Goal: Task Accomplishment & Management: Manage account settings

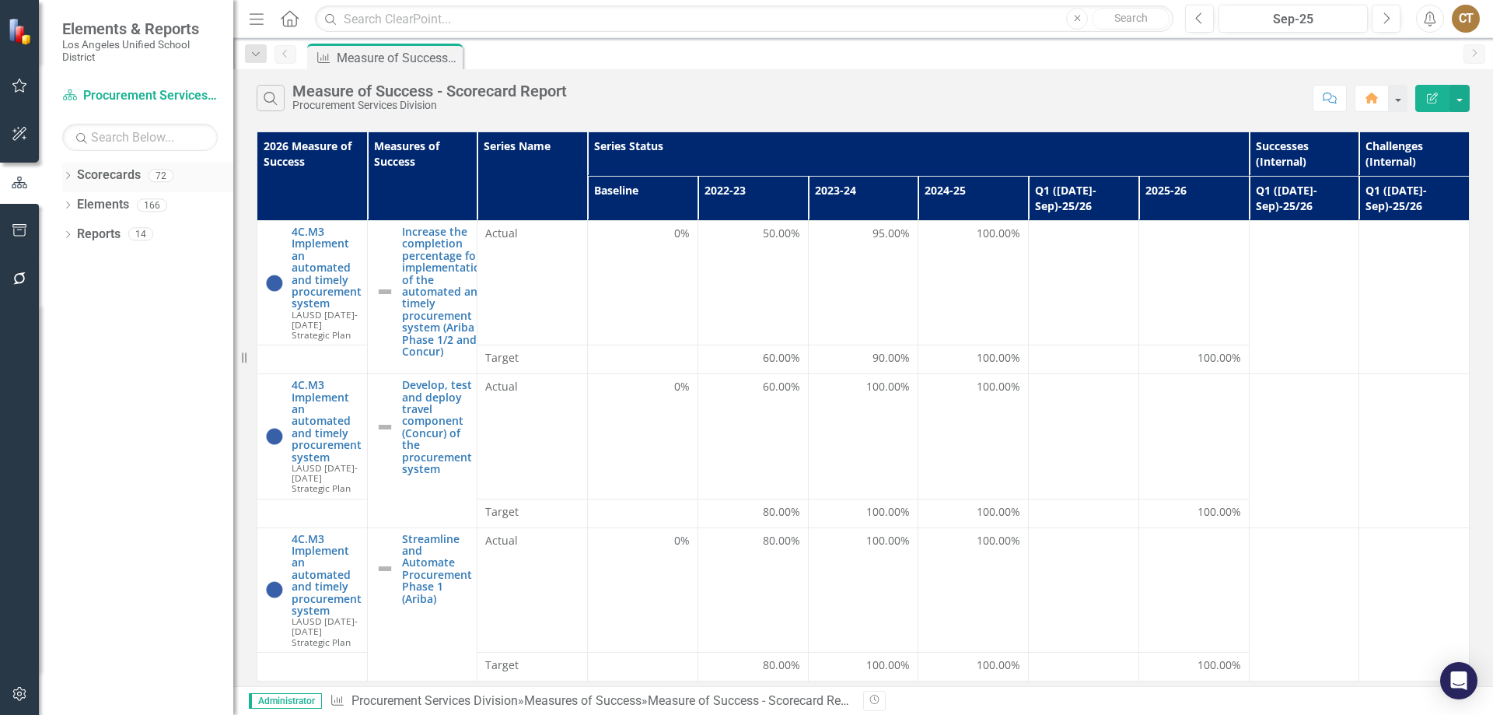
click at [71, 175] on icon "Dropdown" at bounding box center [67, 177] width 11 height 9
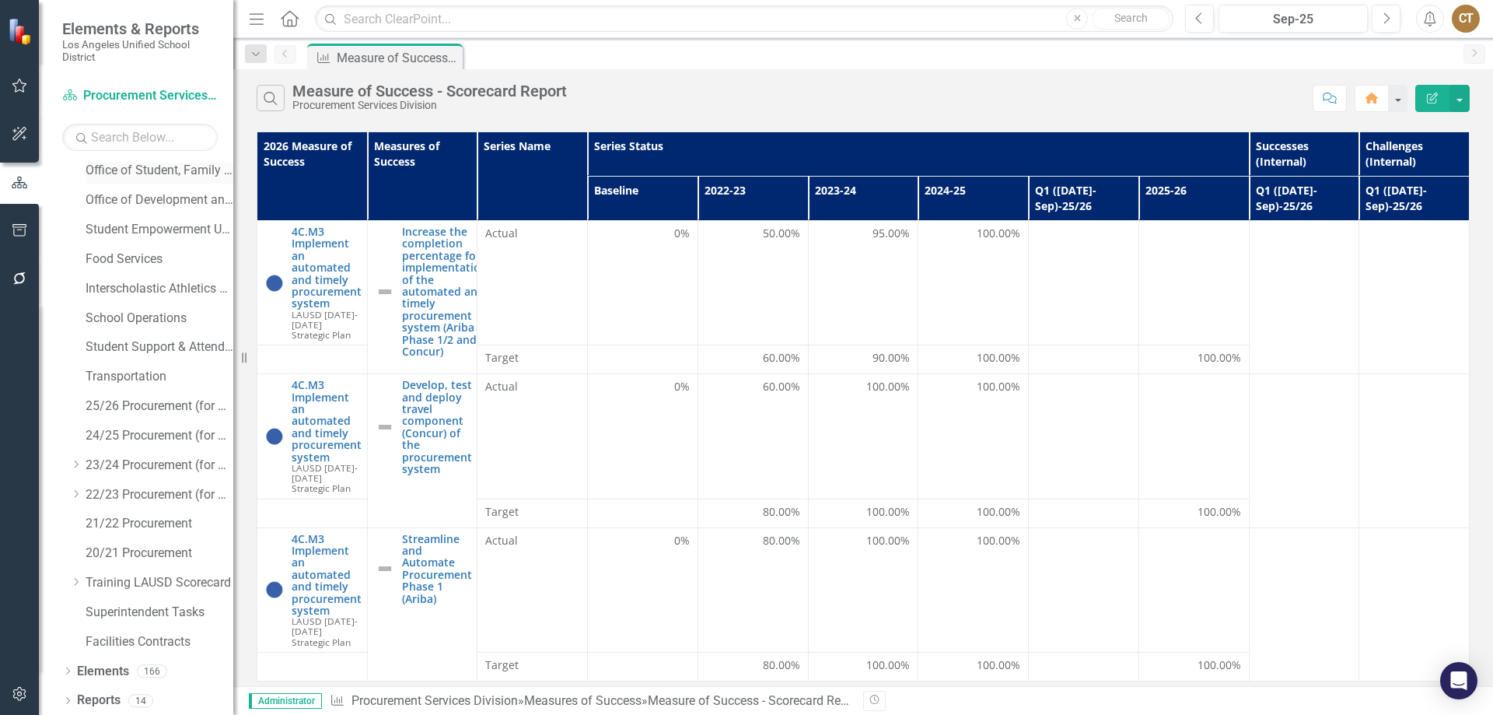
scroll to position [390, 0]
click at [110, 637] on link "Facilities Contracts" at bounding box center [160, 640] width 148 height 18
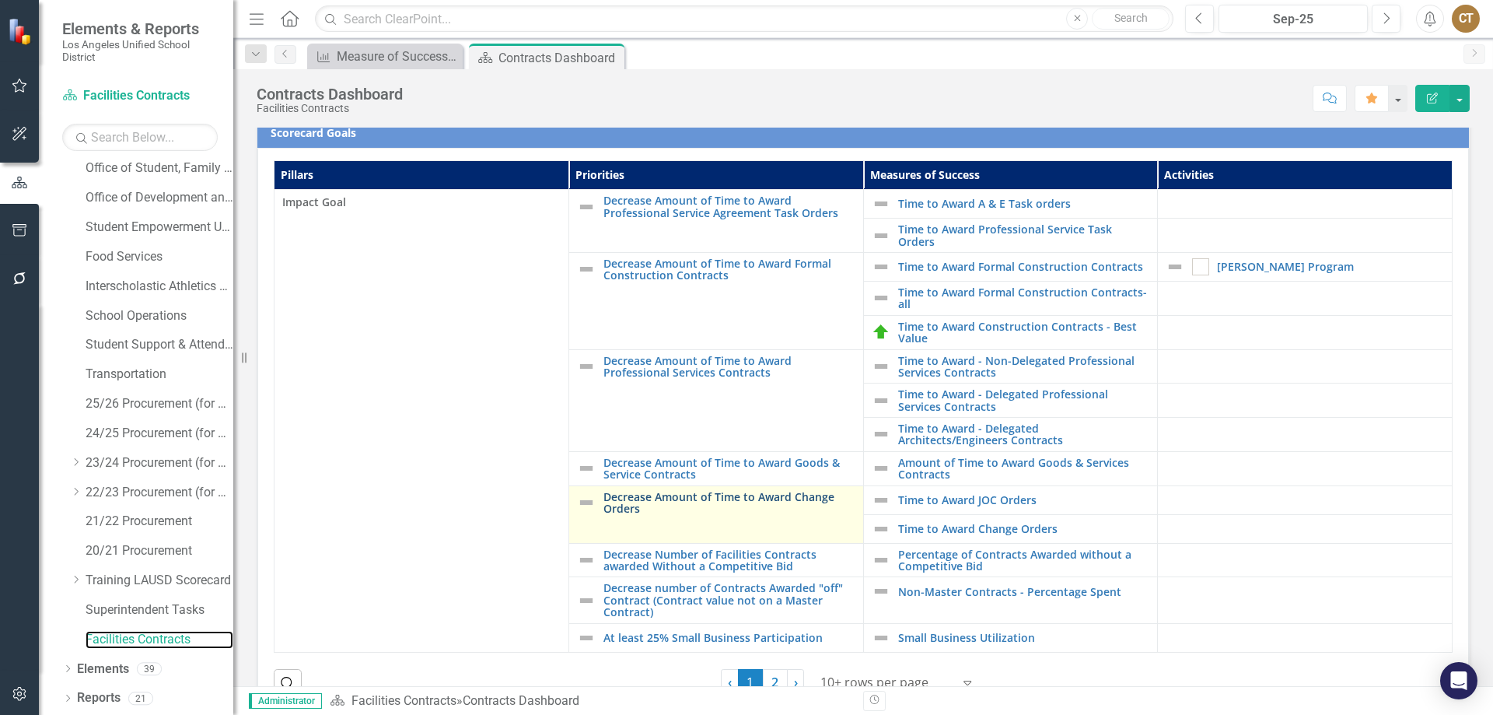
scroll to position [379, 0]
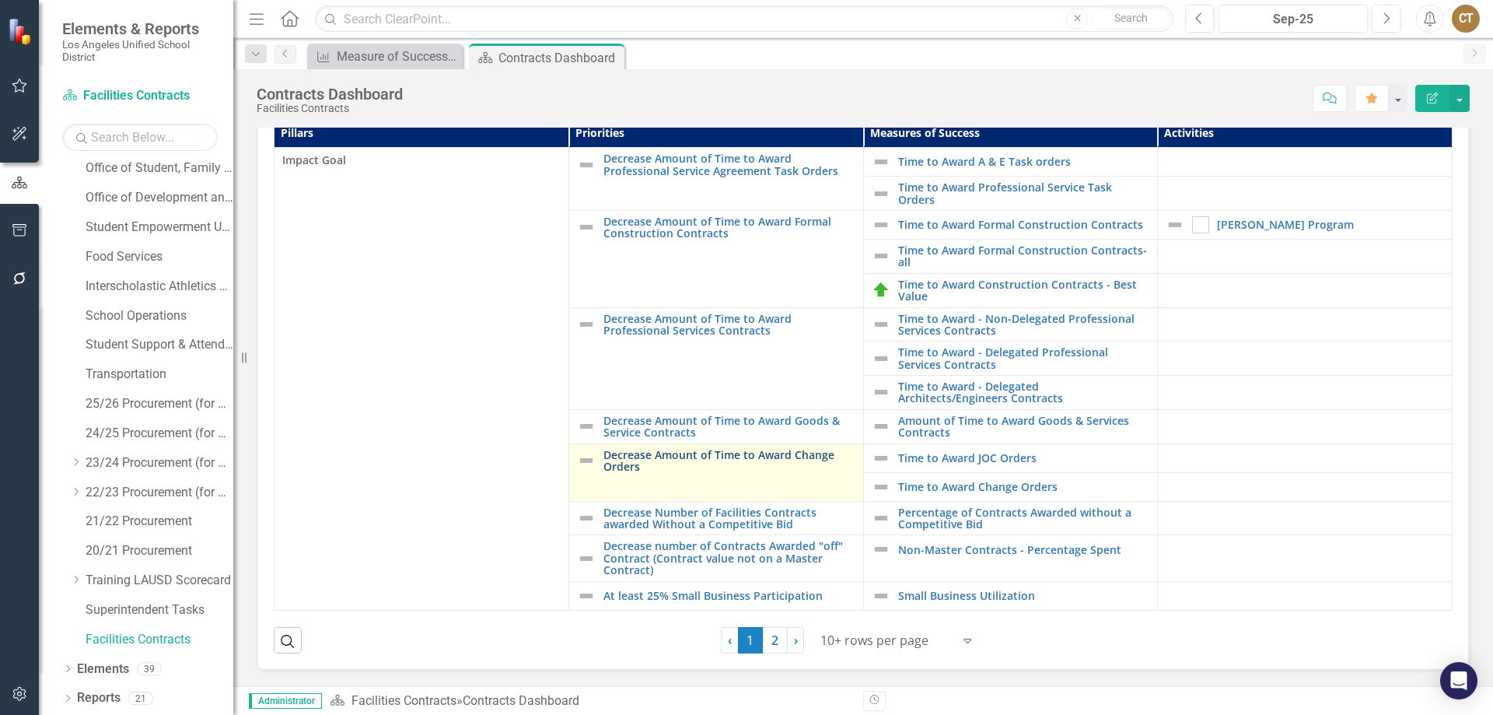
click at [699, 456] on link "Decrease Amount of Time to Award Change Orders" at bounding box center [729, 461] width 252 height 24
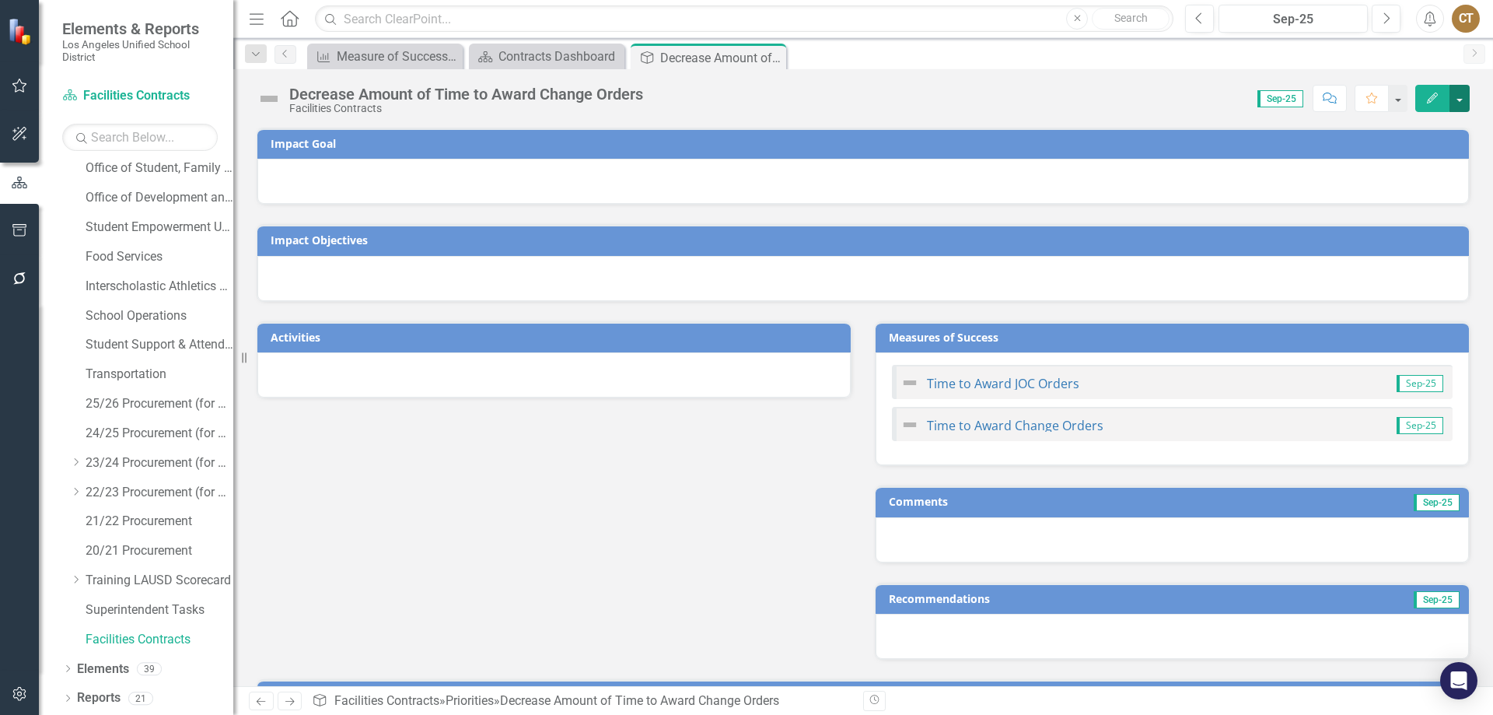
click at [1460, 98] on button "button" at bounding box center [1459, 98] width 20 height 27
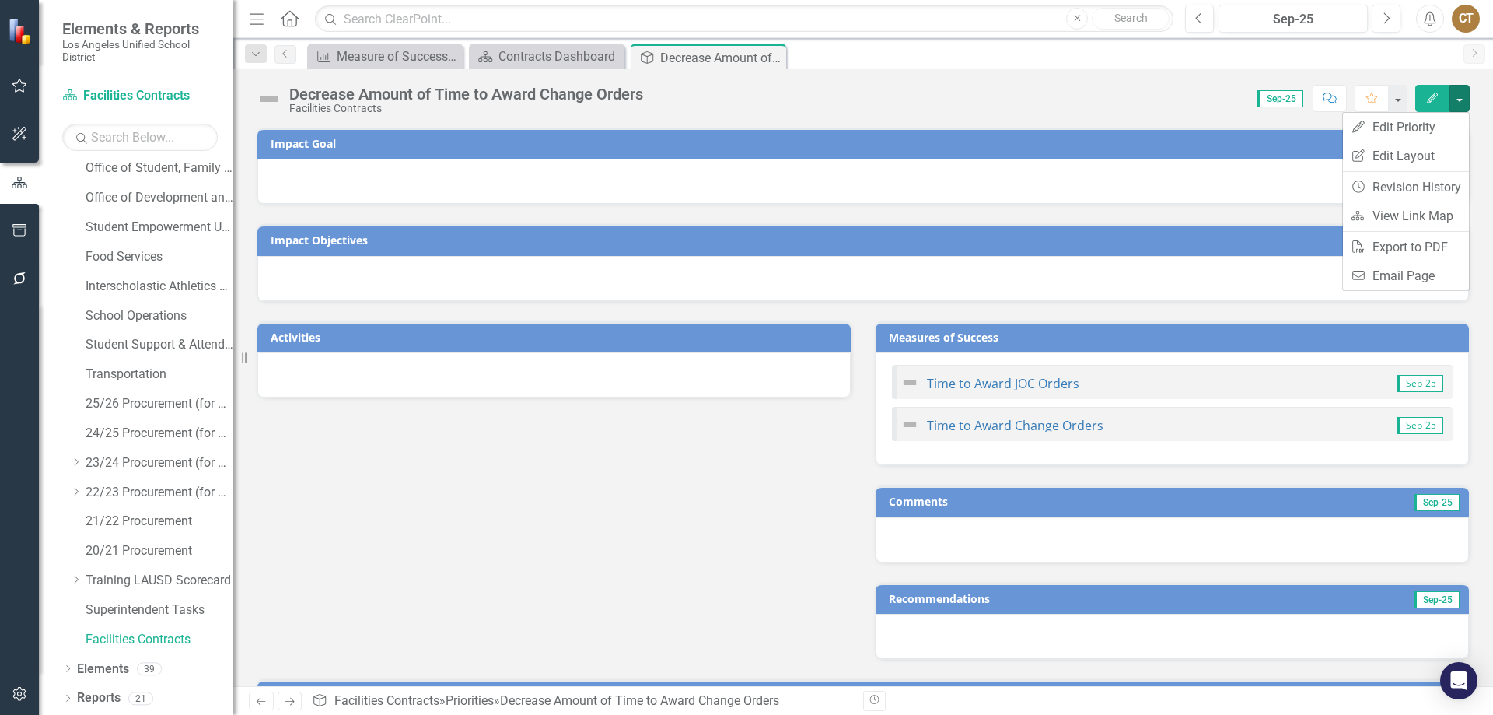
click at [1151, 64] on div "Measures of Success Measure of Success - Scorecard Report Close Scorecard Contr…" at bounding box center [879, 56] width 1151 height 25
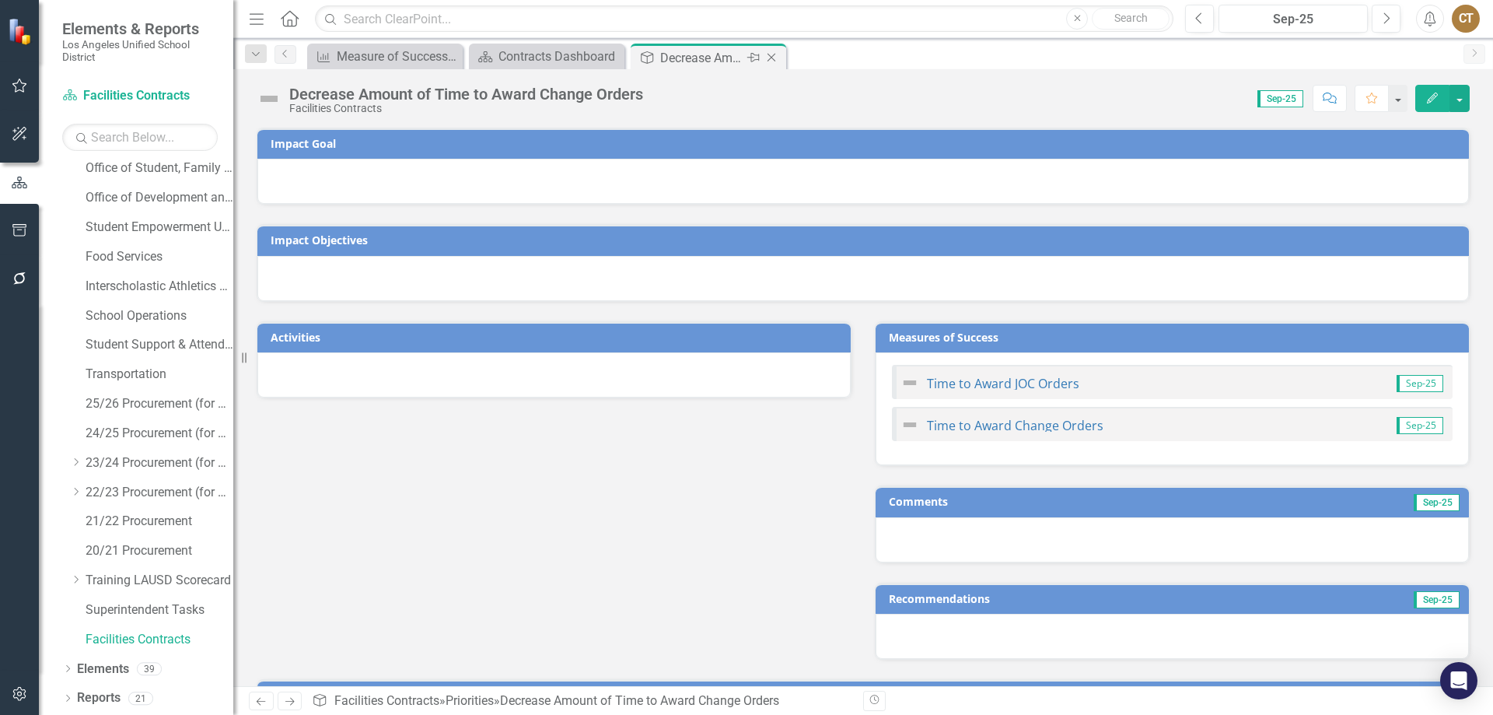
click at [771, 57] on icon "Close" at bounding box center [771, 57] width 16 height 12
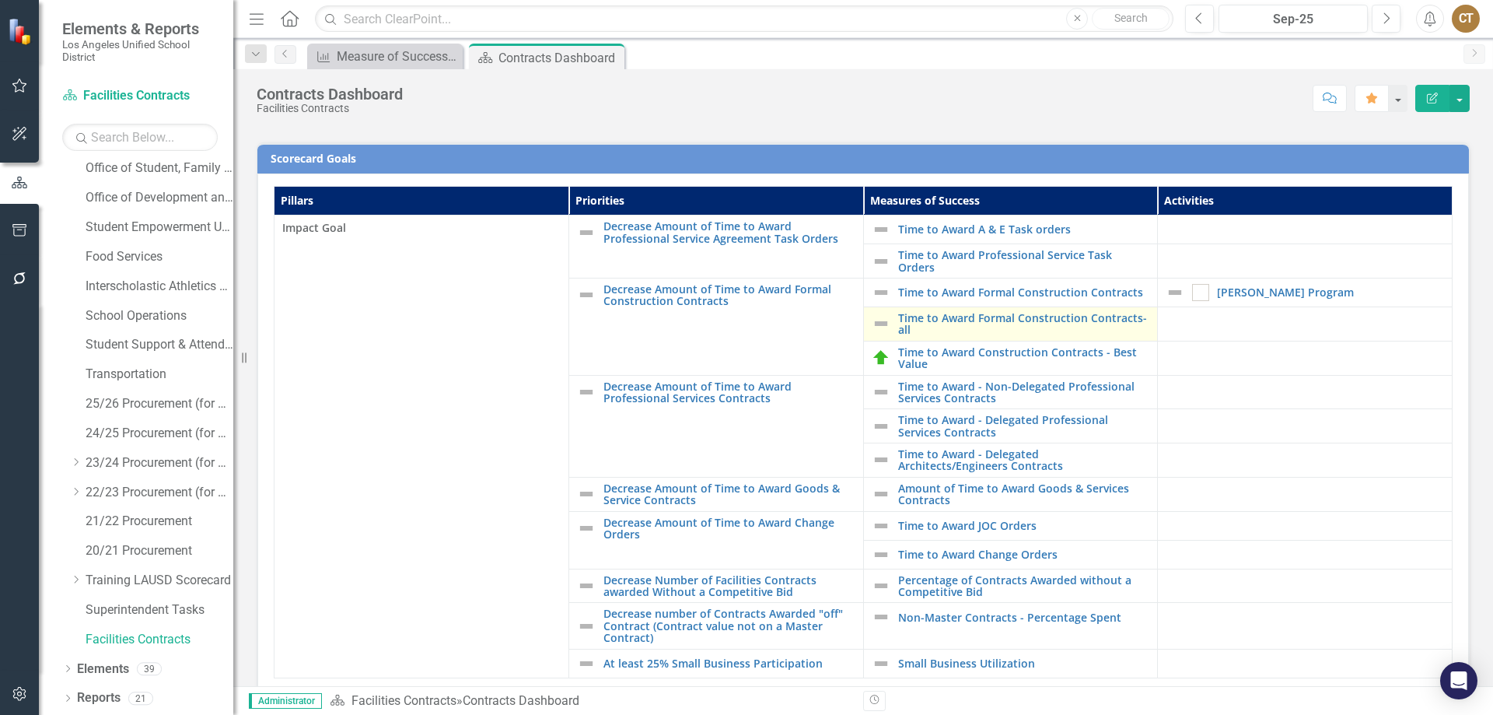
scroll to position [379, 0]
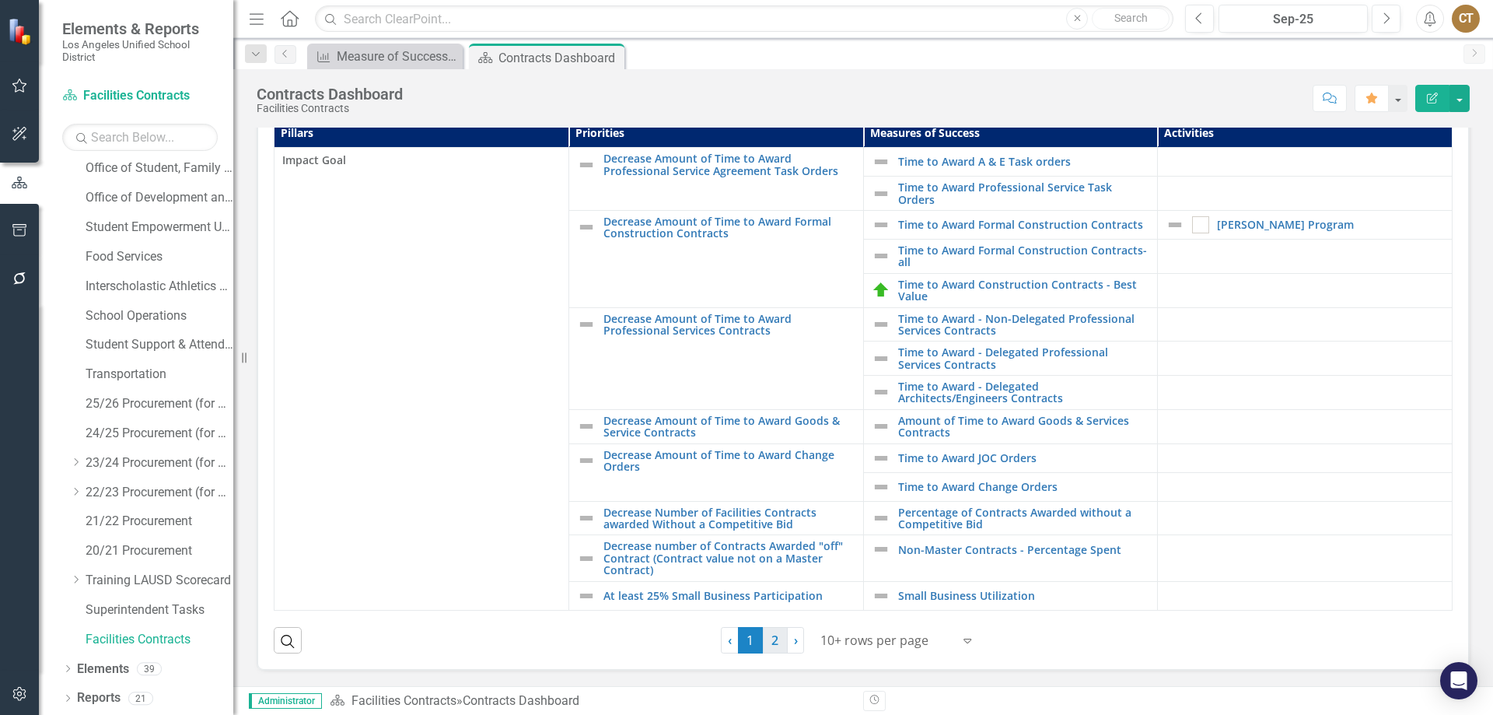
click at [770, 641] on link "2" at bounding box center [775, 640] width 25 height 26
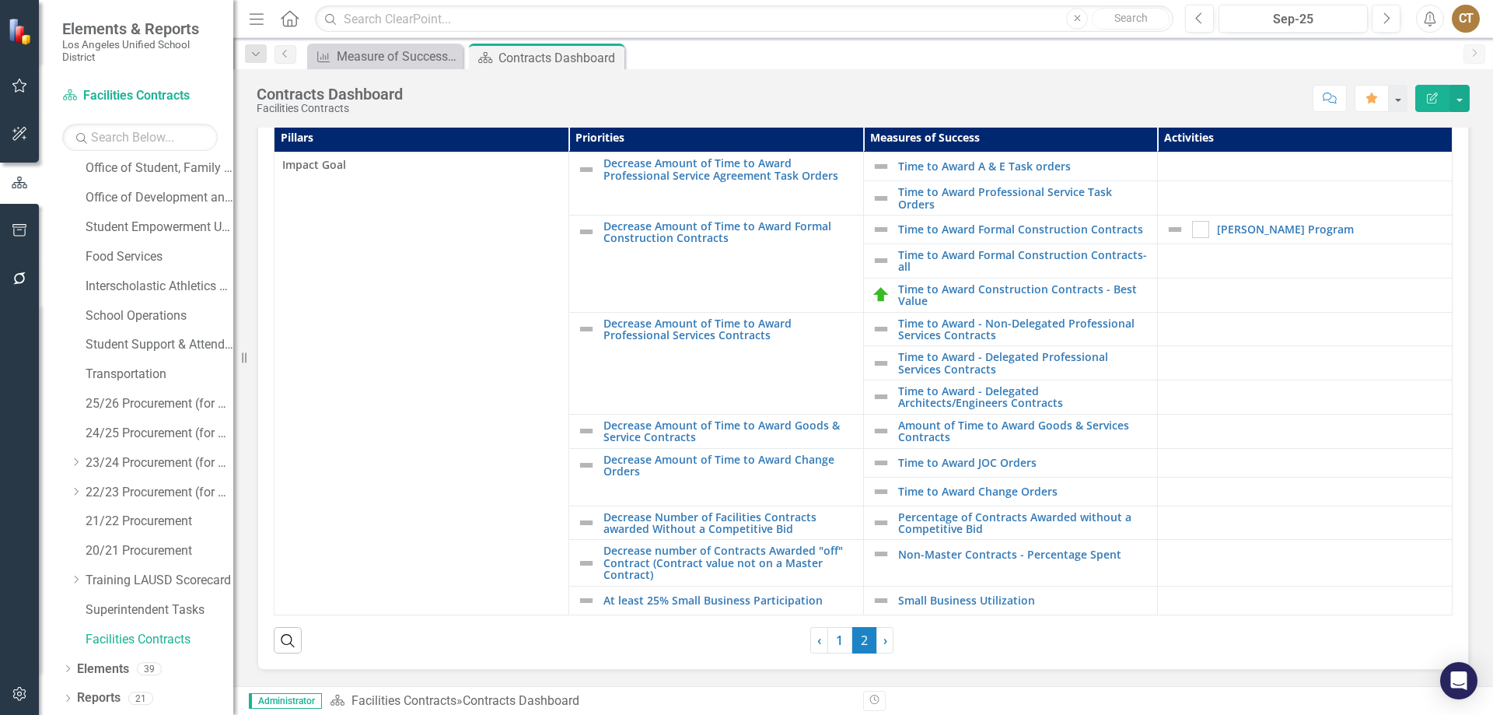
scroll to position [374, 0]
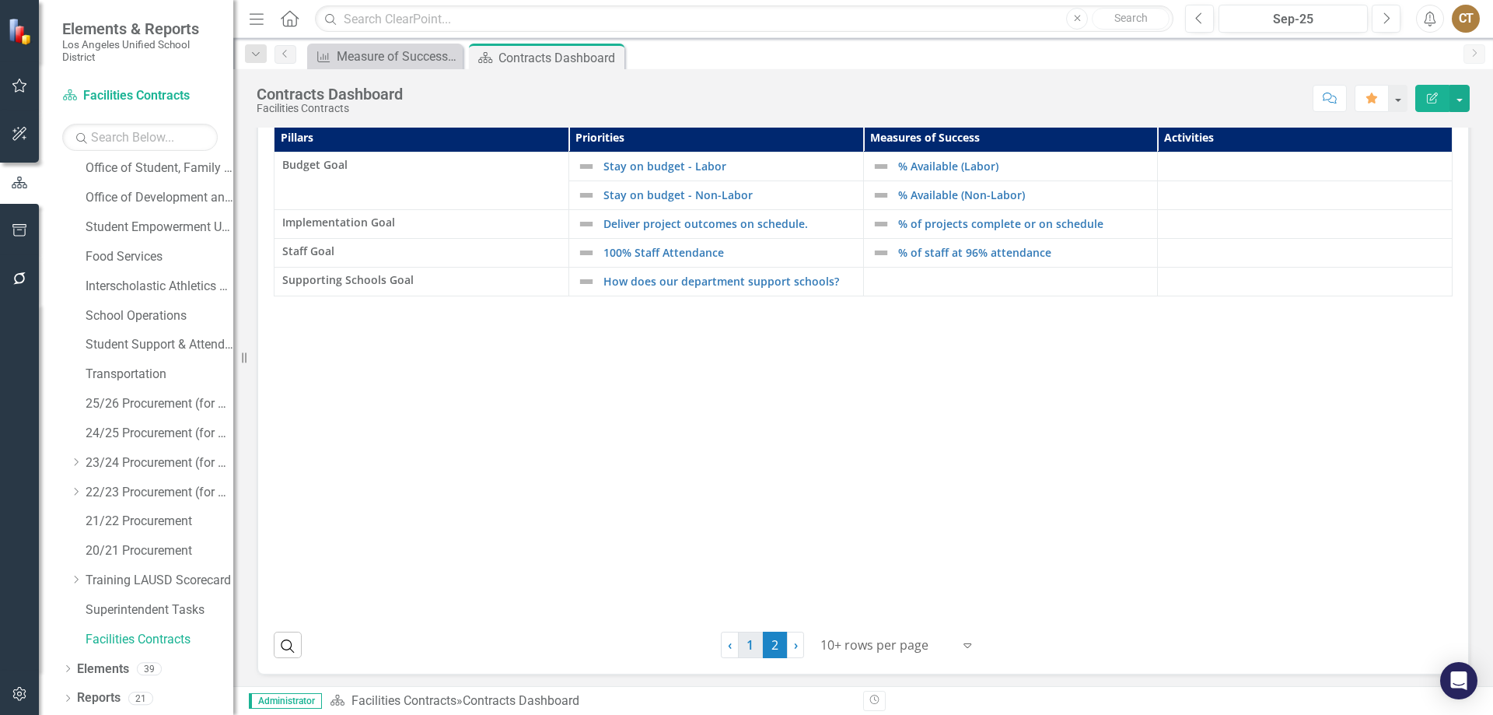
click at [748, 643] on link "1" at bounding box center [750, 644] width 25 height 26
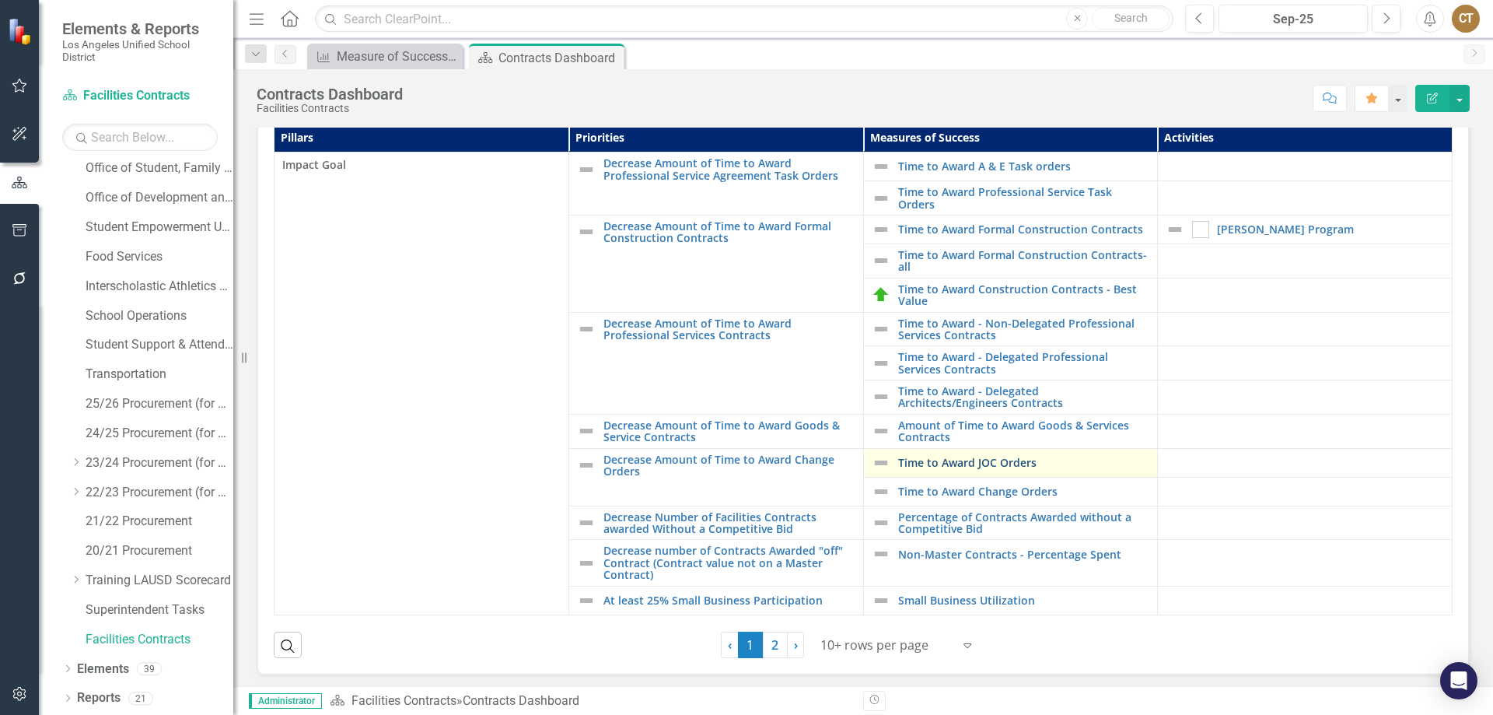
click at [956, 458] on link "Time to Award JOC Orders" at bounding box center [1024, 462] width 252 height 12
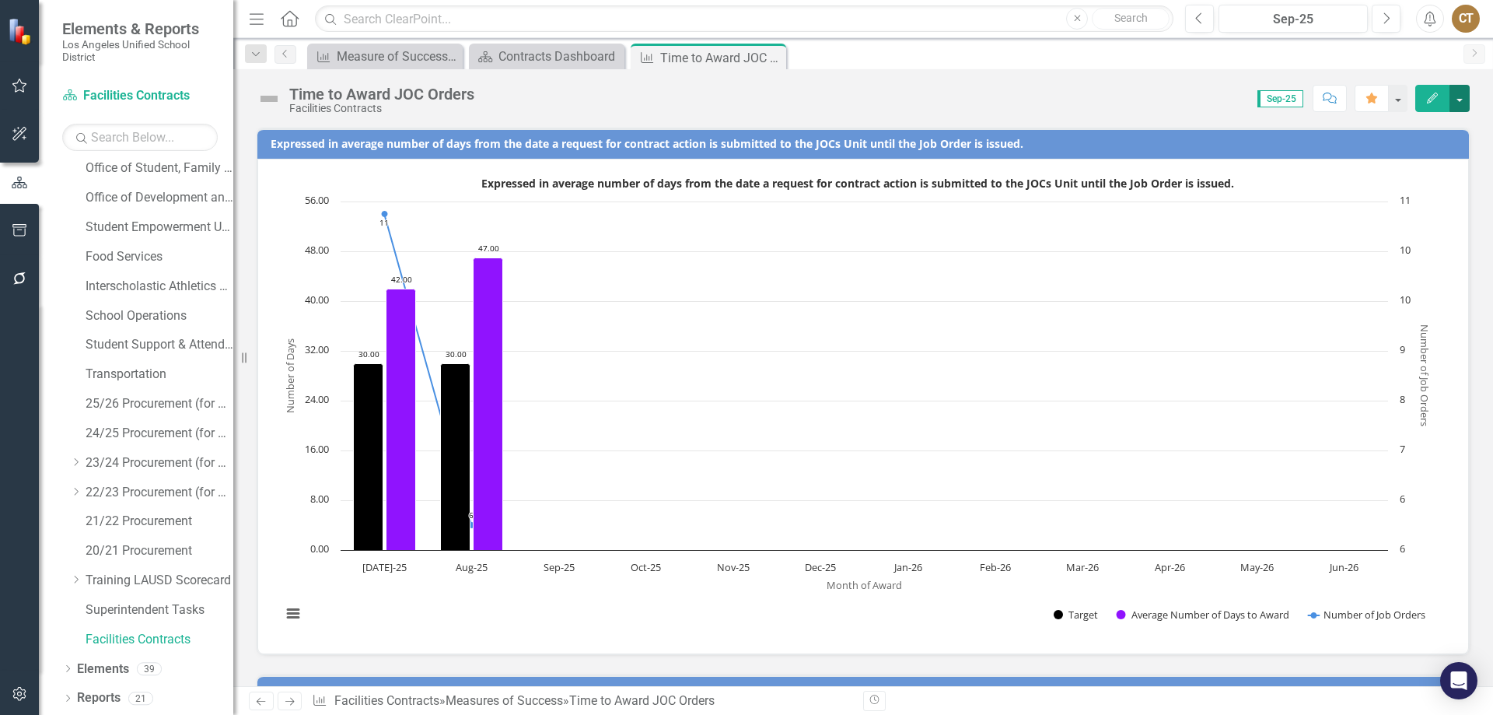
click at [1457, 97] on button "button" at bounding box center [1459, 98] width 20 height 27
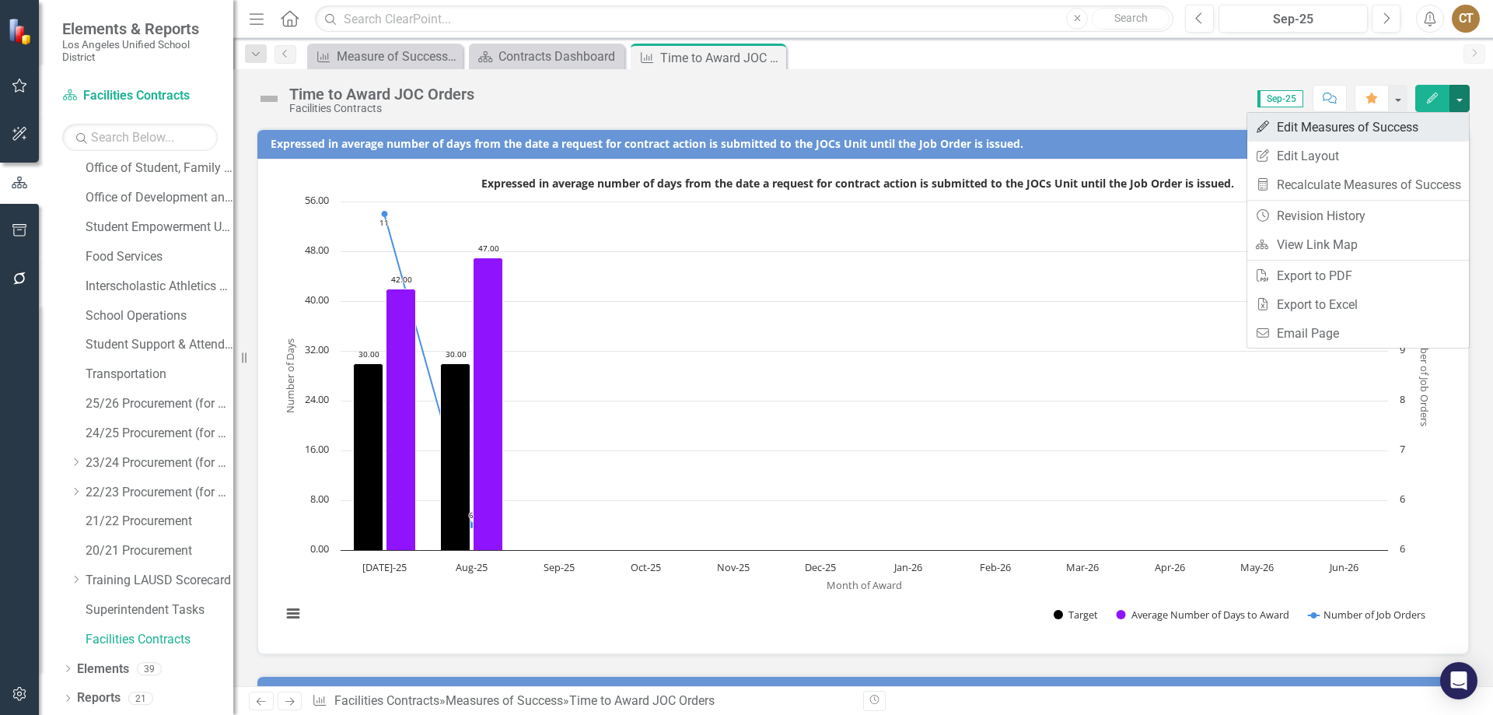
click at [1348, 132] on link "Edit Edit Measures of Success" at bounding box center [1358, 127] width 222 height 29
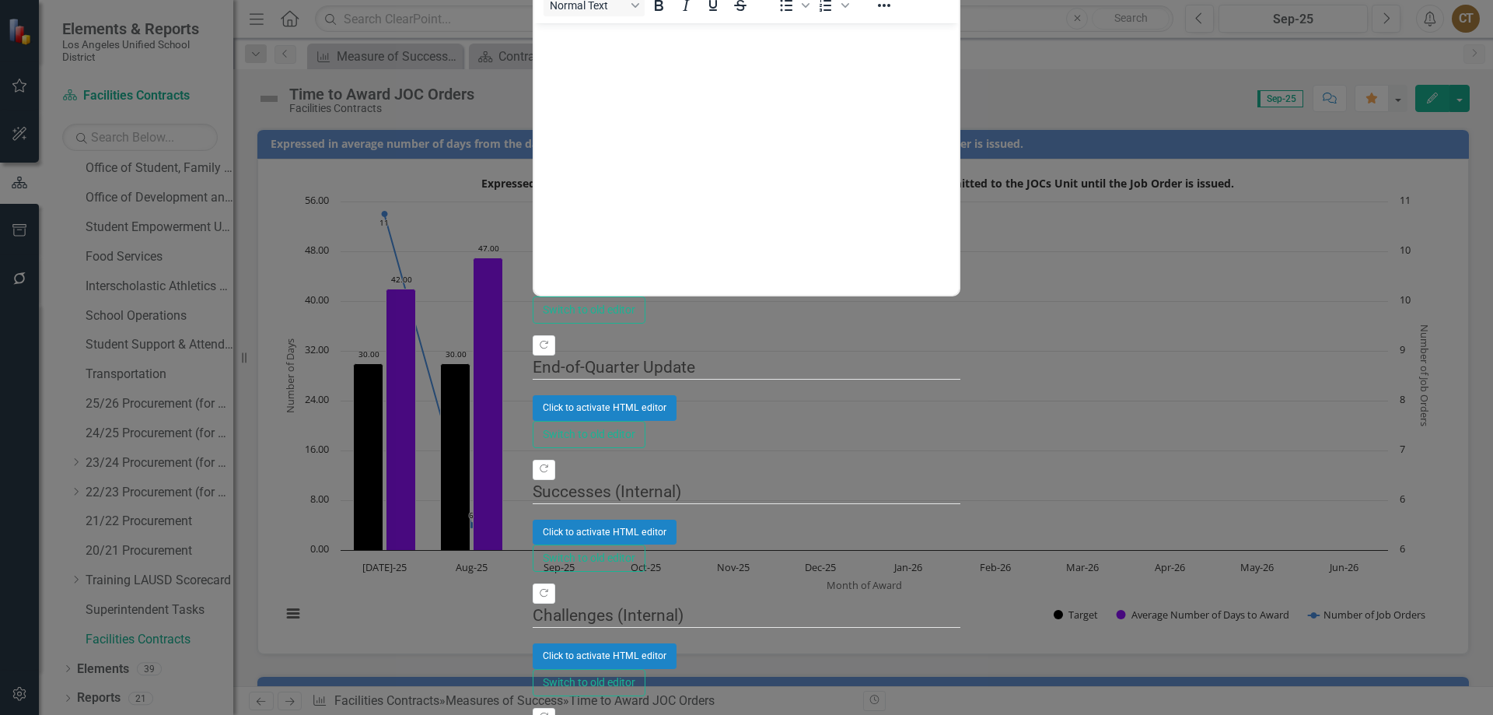
drag, startPoint x: 206, startPoint y: 120, endPoint x: 289, endPoint y: 124, distance: 83.3
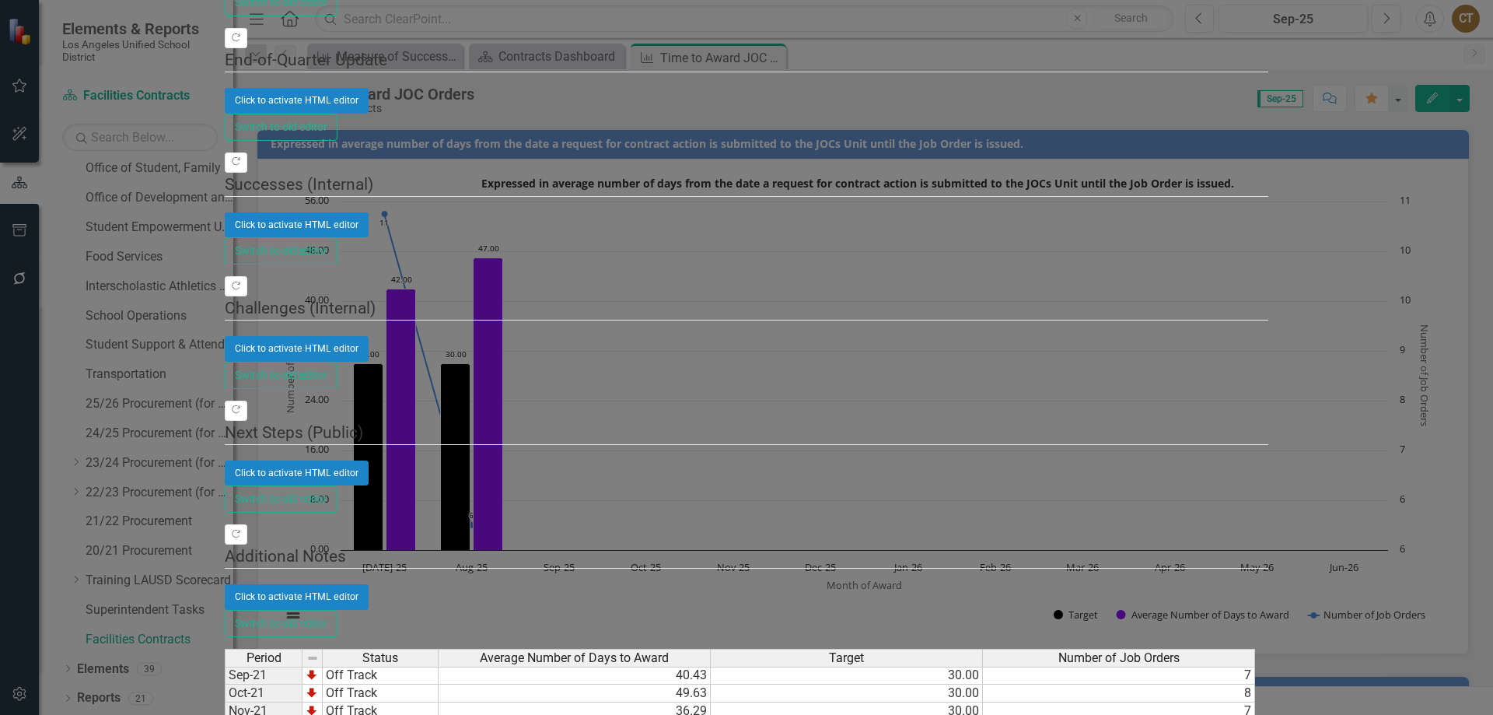
scroll to position [2877, 0]
type textarea "16.2"
drag, startPoint x: 887, startPoint y: 311, endPoint x: 896, endPoint y: 313, distance: 8.9
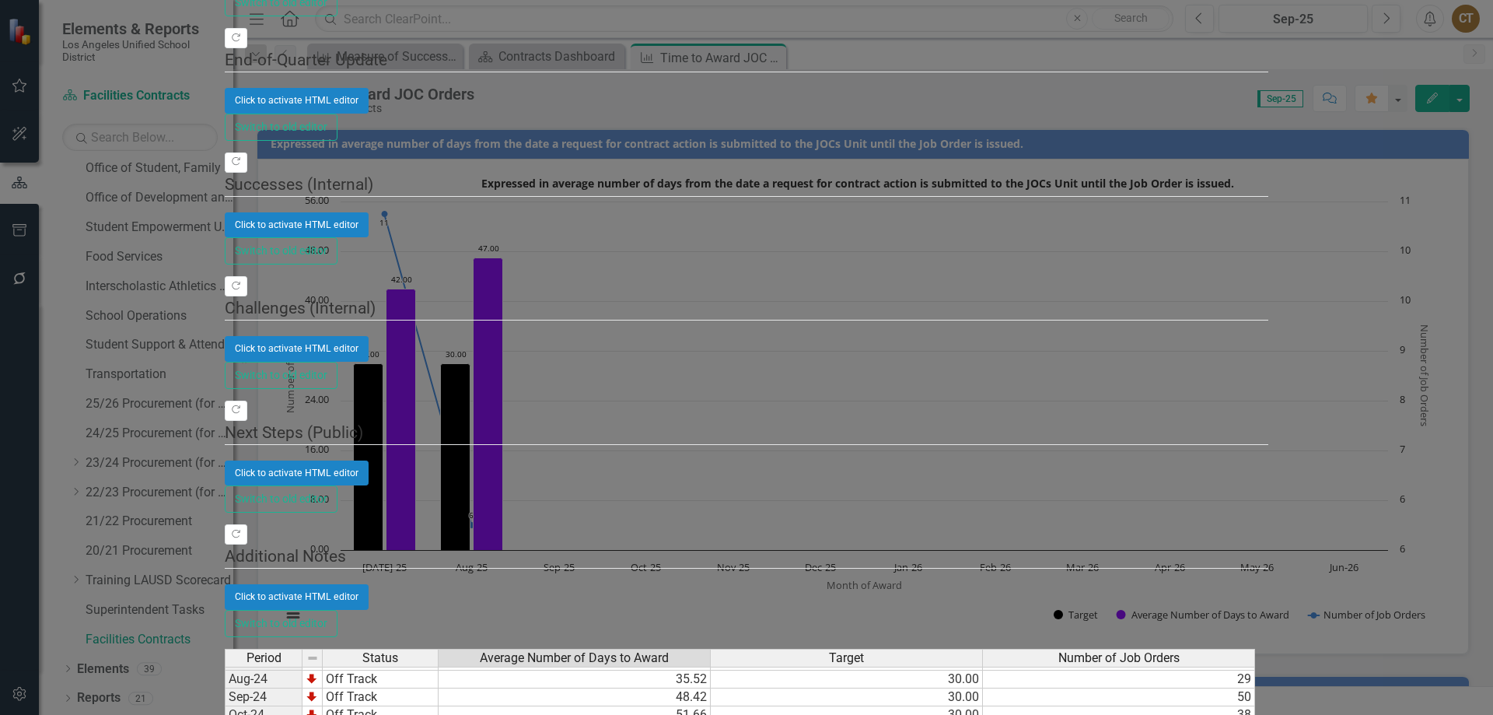
type textarea "61"
type textarea "30"
type textarea "3"
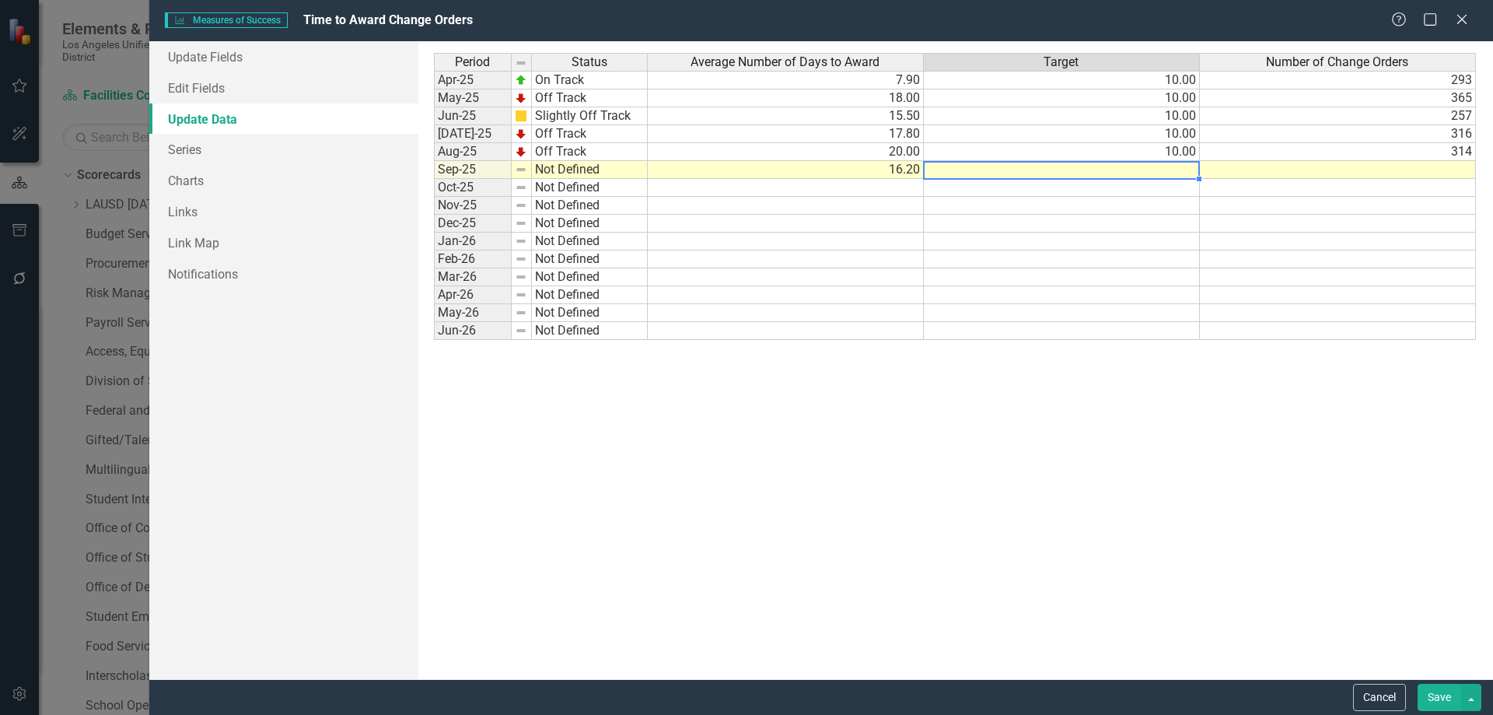
scroll to position [390, 0]
type textarea "10"
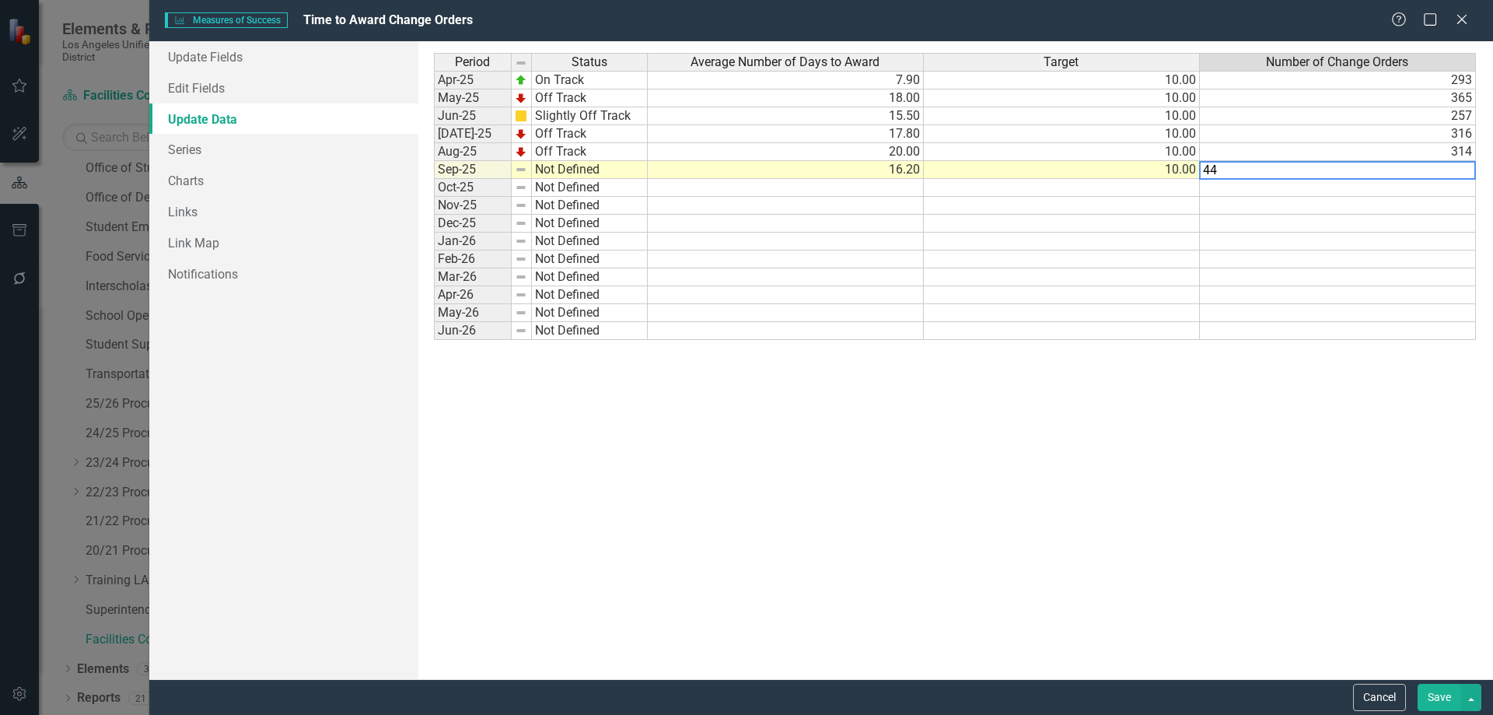
type textarea "442"
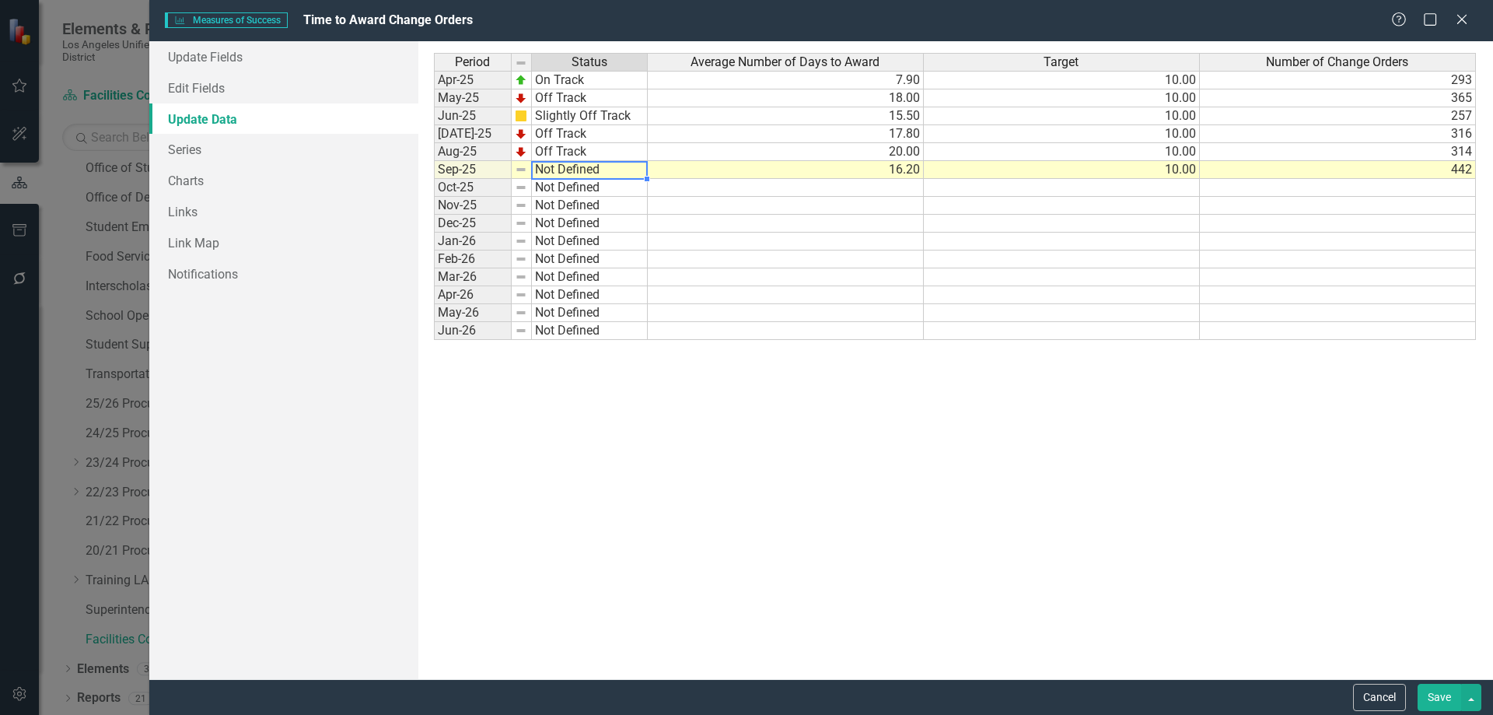
click at [585, 174] on td "Not Defined" at bounding box center [590, 170] width 116 height 18
type textarea "Off Track"
click at [564, 236] on div "Period Status Average Number of Days to Award Target Number of Change Orders Ap…" at bounding box center [955, 360] width 1043 height 614
click at [1429, 696] on button "Save" at bounding box center [1439, 696] width 44 height 27
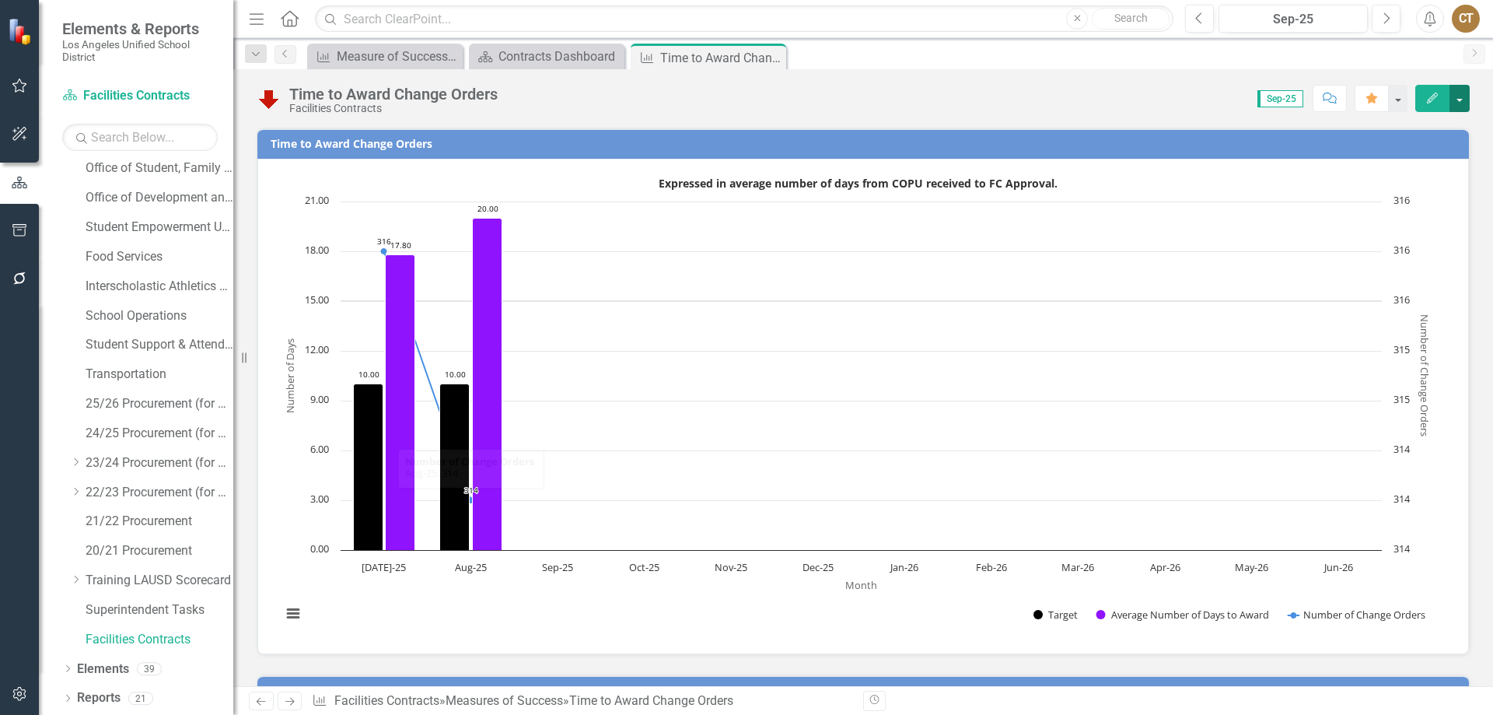
click at [1461, 93] on button "button" at bounding box center [1459, 98] width 20 height 27
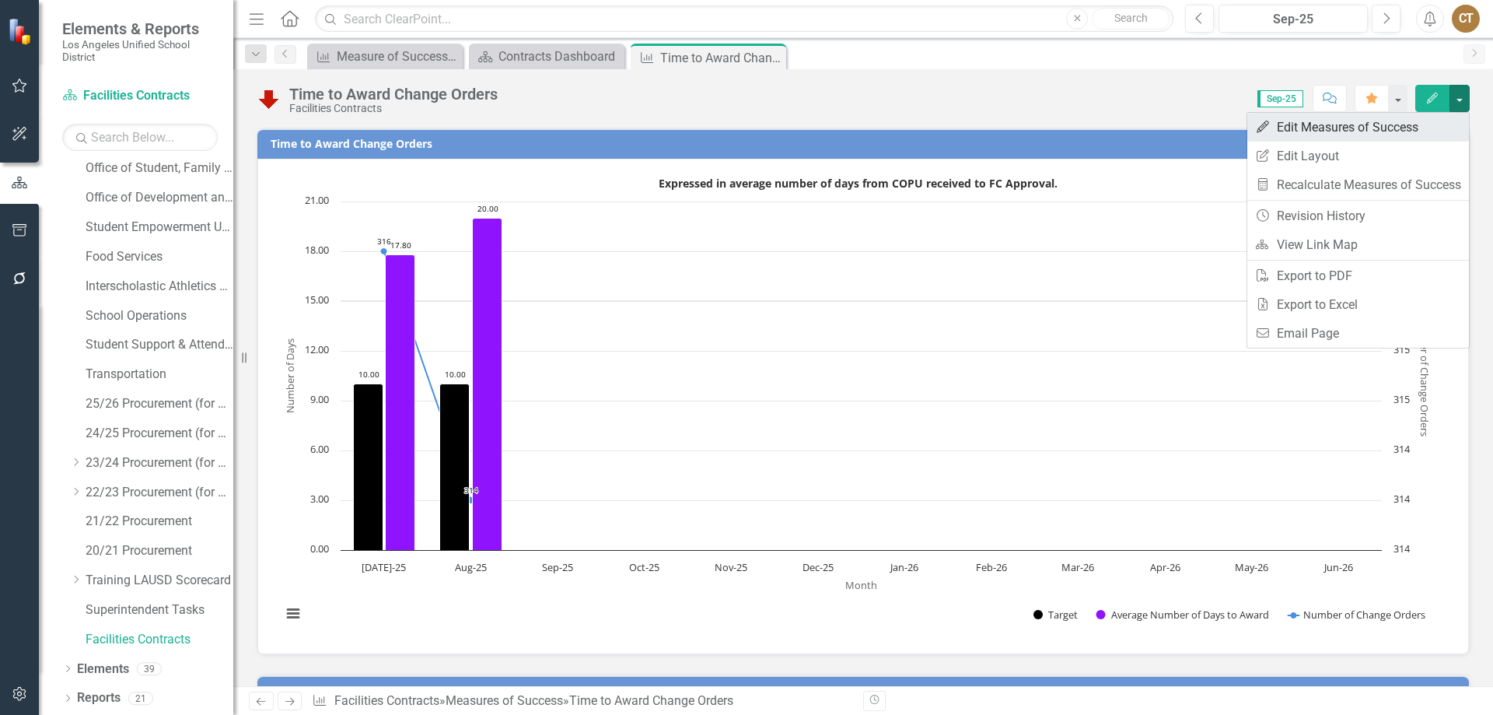
click at [1318, 127] on link "Edit Edit Measures of Success" at bounding box center [1358, 127] width 222 height 29
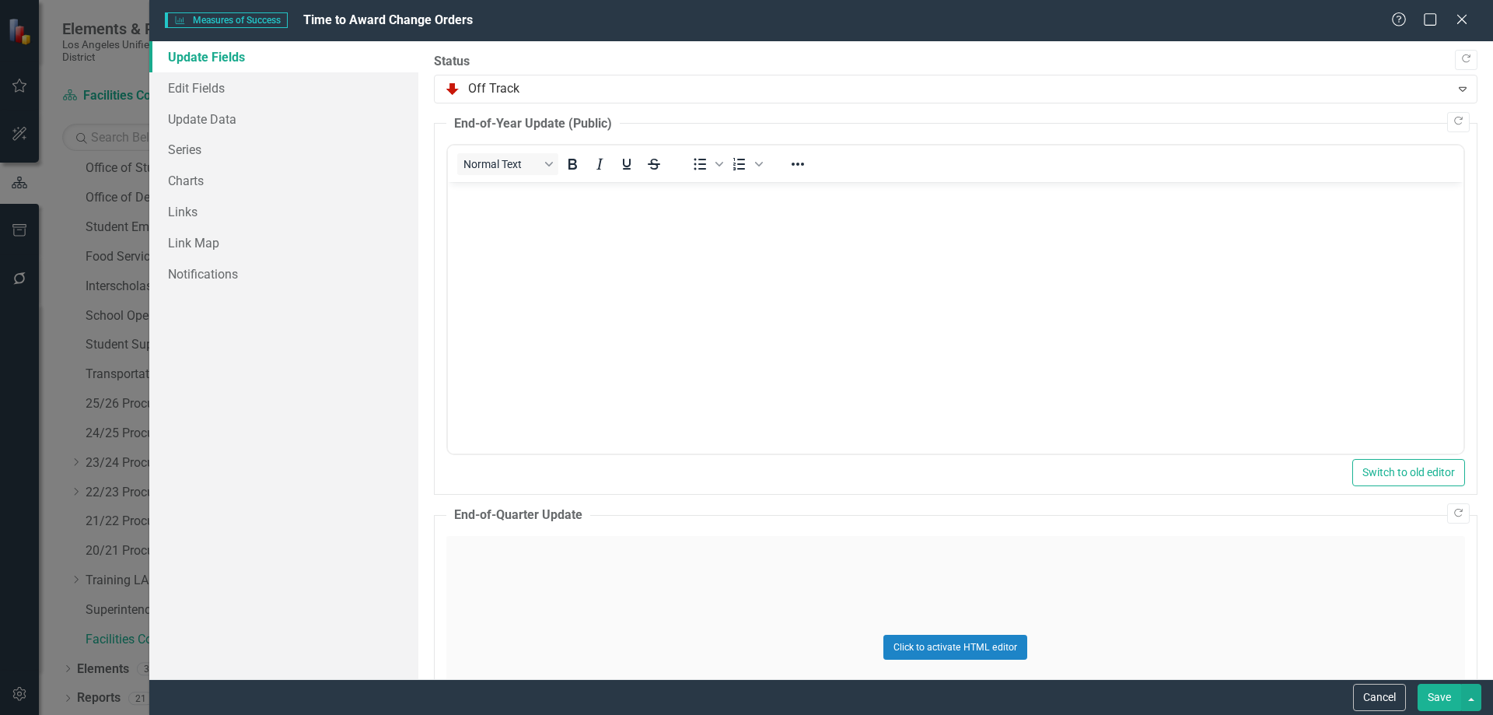
scroll to position [0, 0]
click at [177, 115] on link "Update Data" at bounding box center [283, 118] width 269 height 31
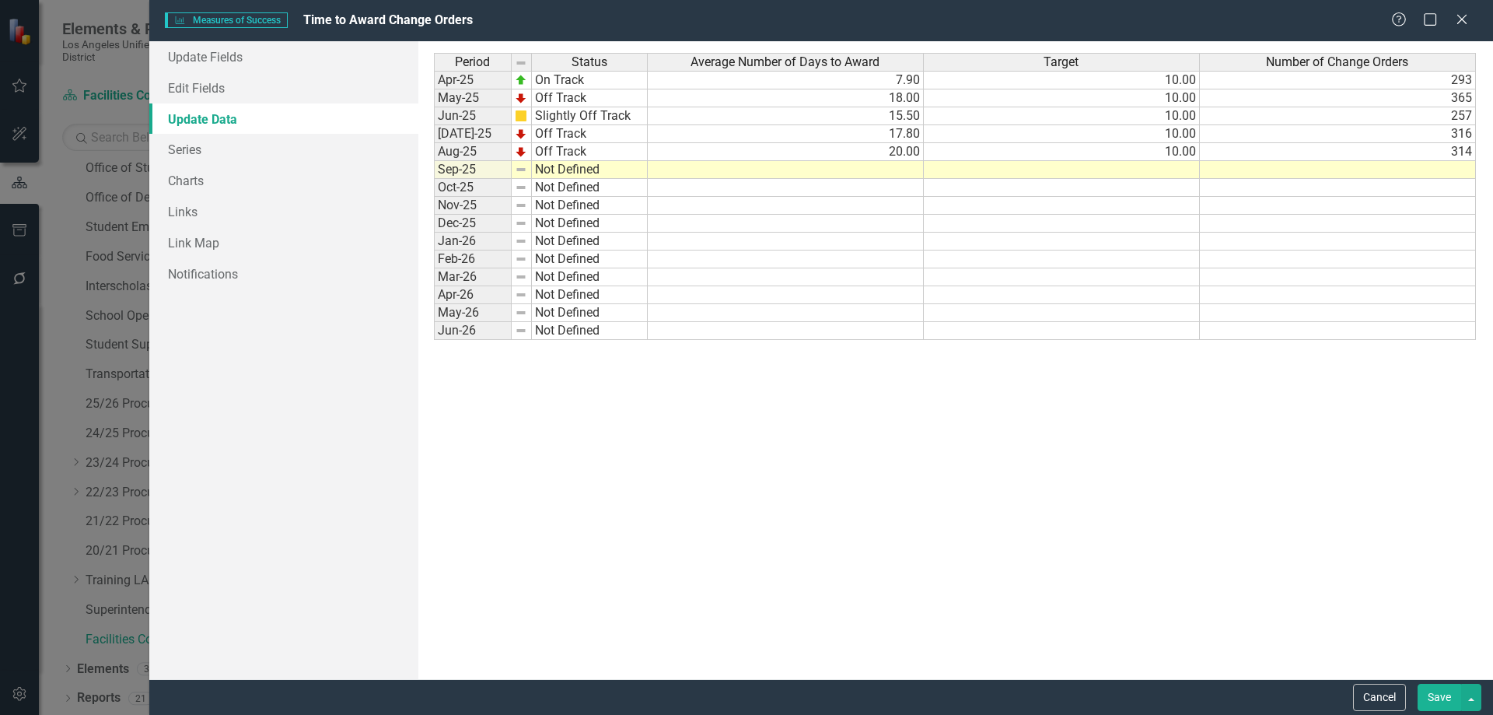
click at [898, 171] on td at bounding box center [786, 170] width 276 height 18
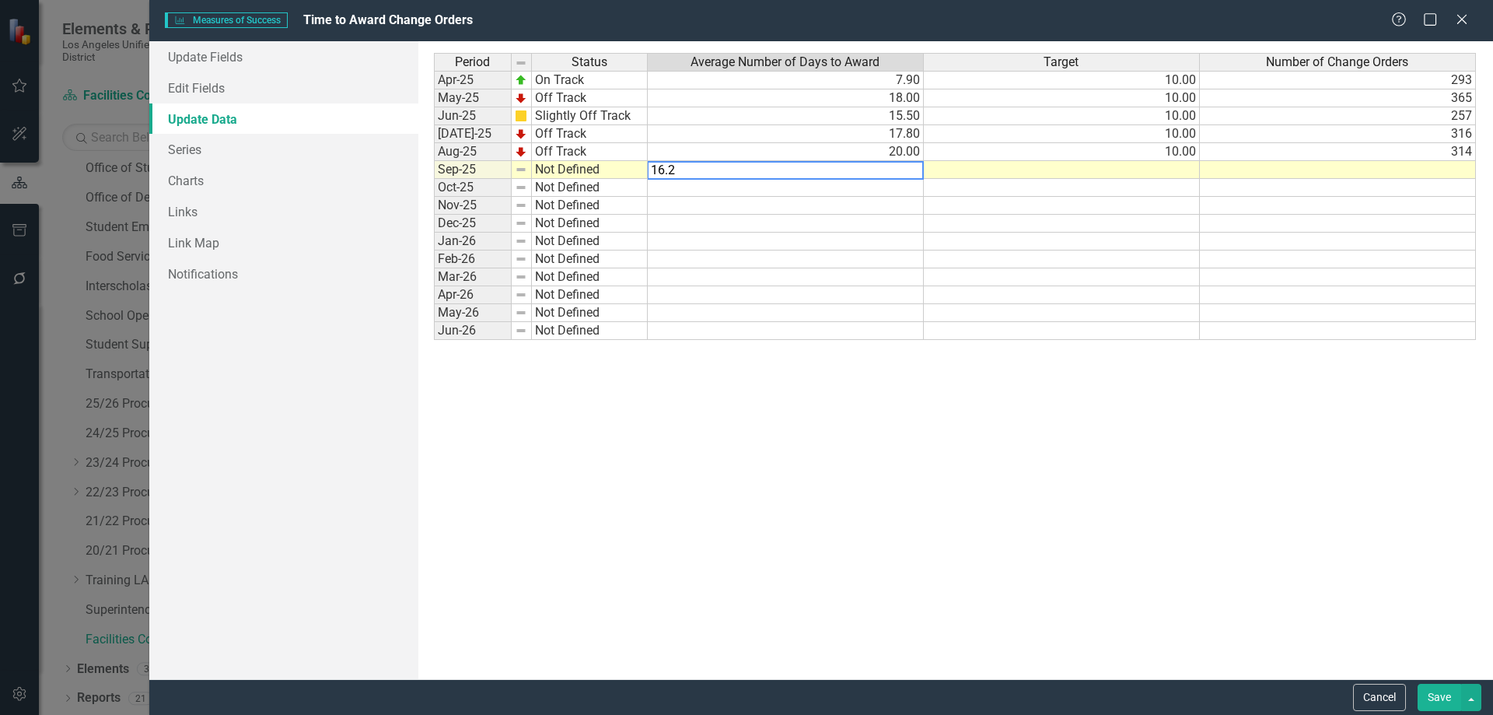
type textarea "16.2"
click at [1128, 166] on td at bounding box center [1062, 170] width 276 height 18
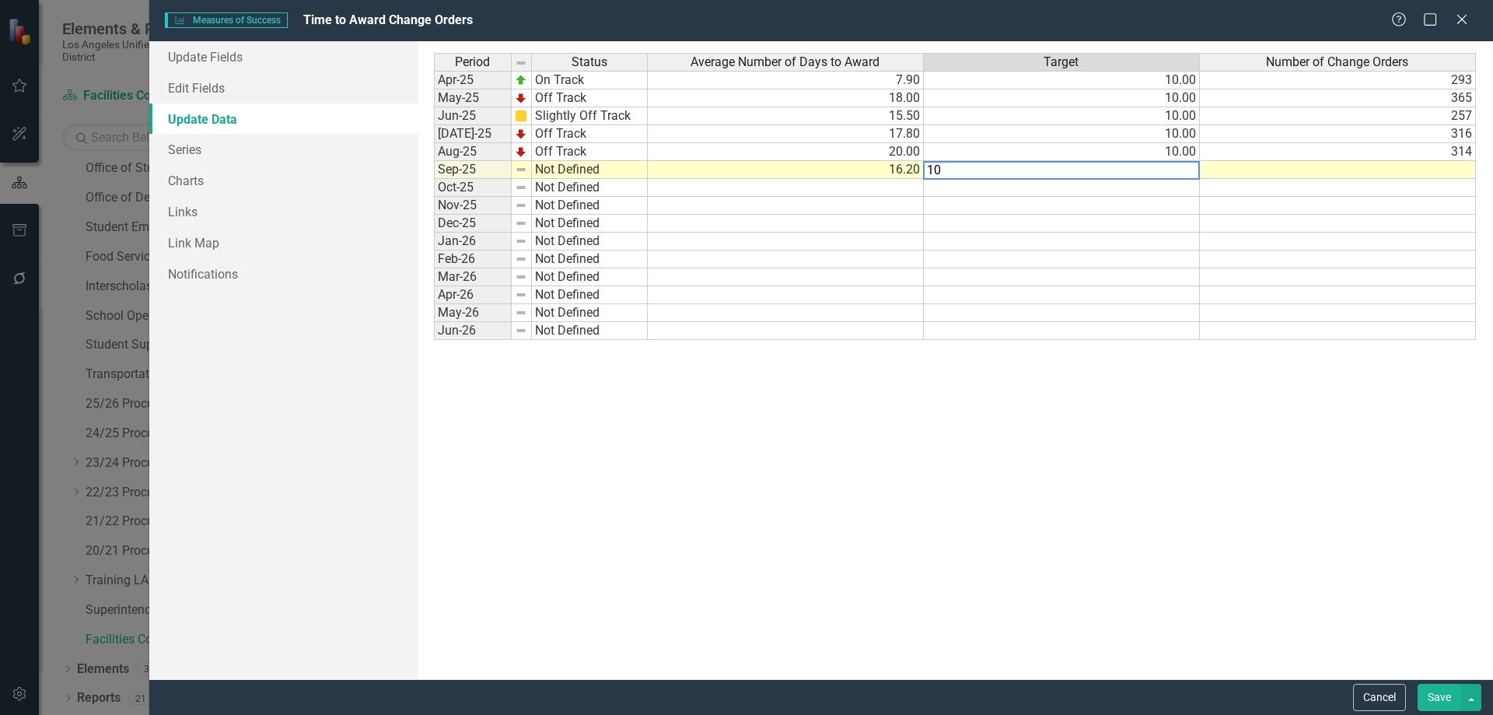
type textarea "10"
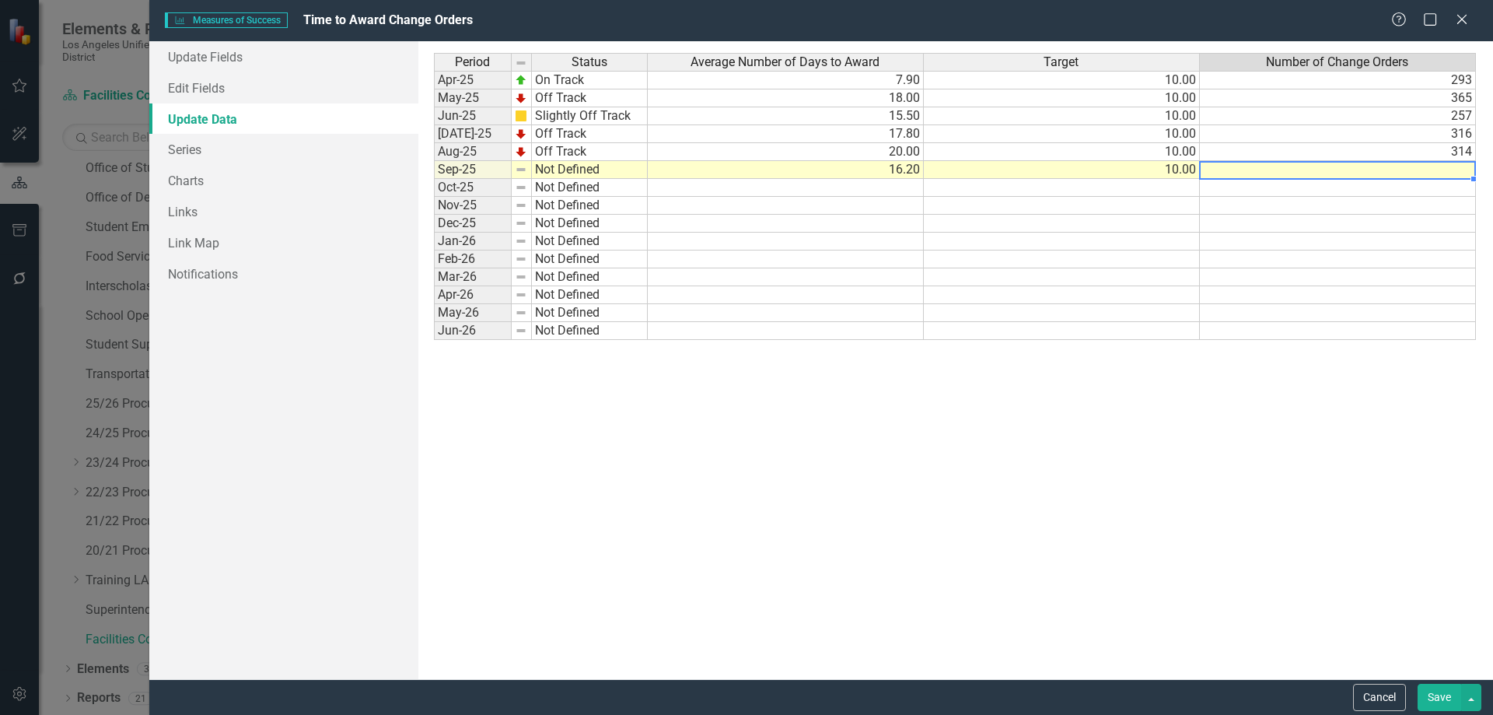
click at [1448, 173] on td at bounding box center [1338, 170] width 276 height 18
type textarea "442"
click at [590, 164] on td "Not Defined" at bounding box center [590, 170] width 116 height 18
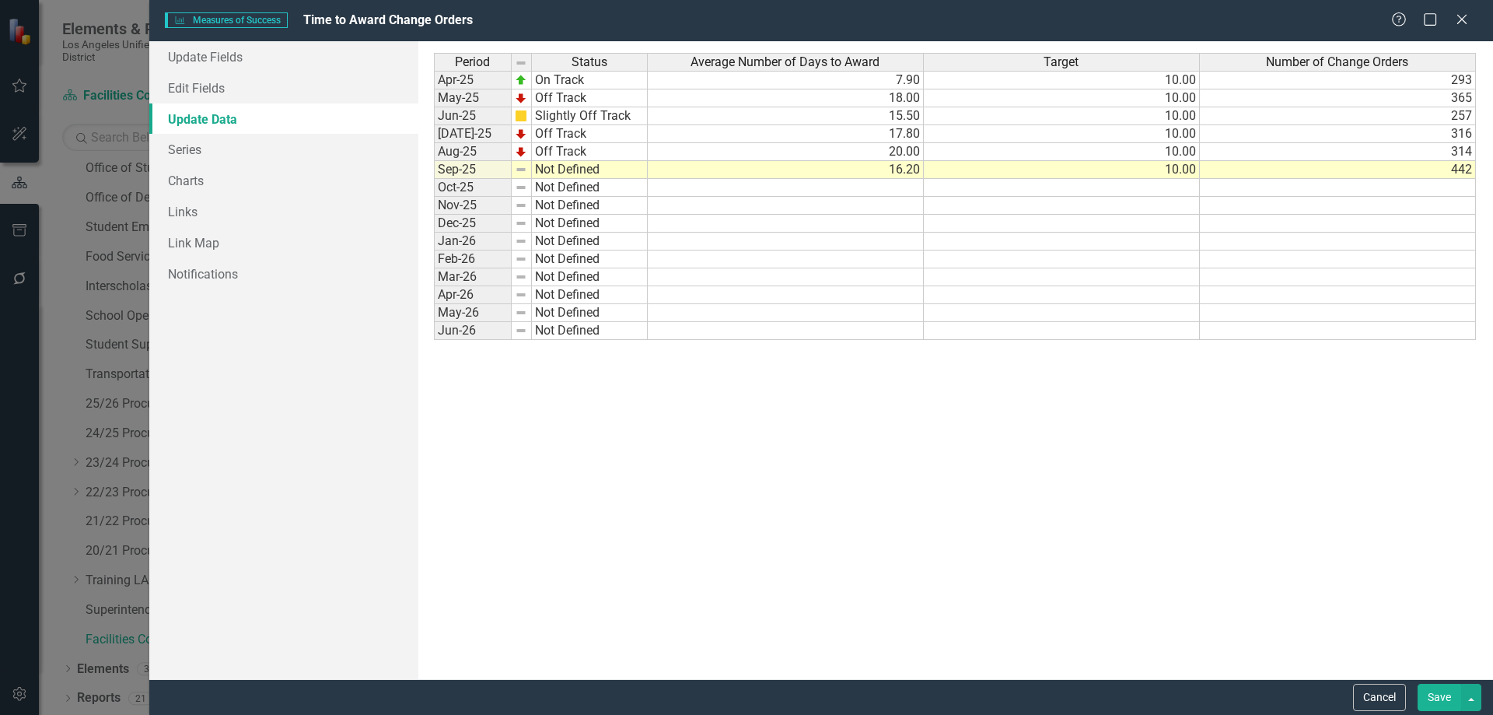
click at [1434, 694] on button "Save" at bounding box center [1439, 696] width 44 height 27
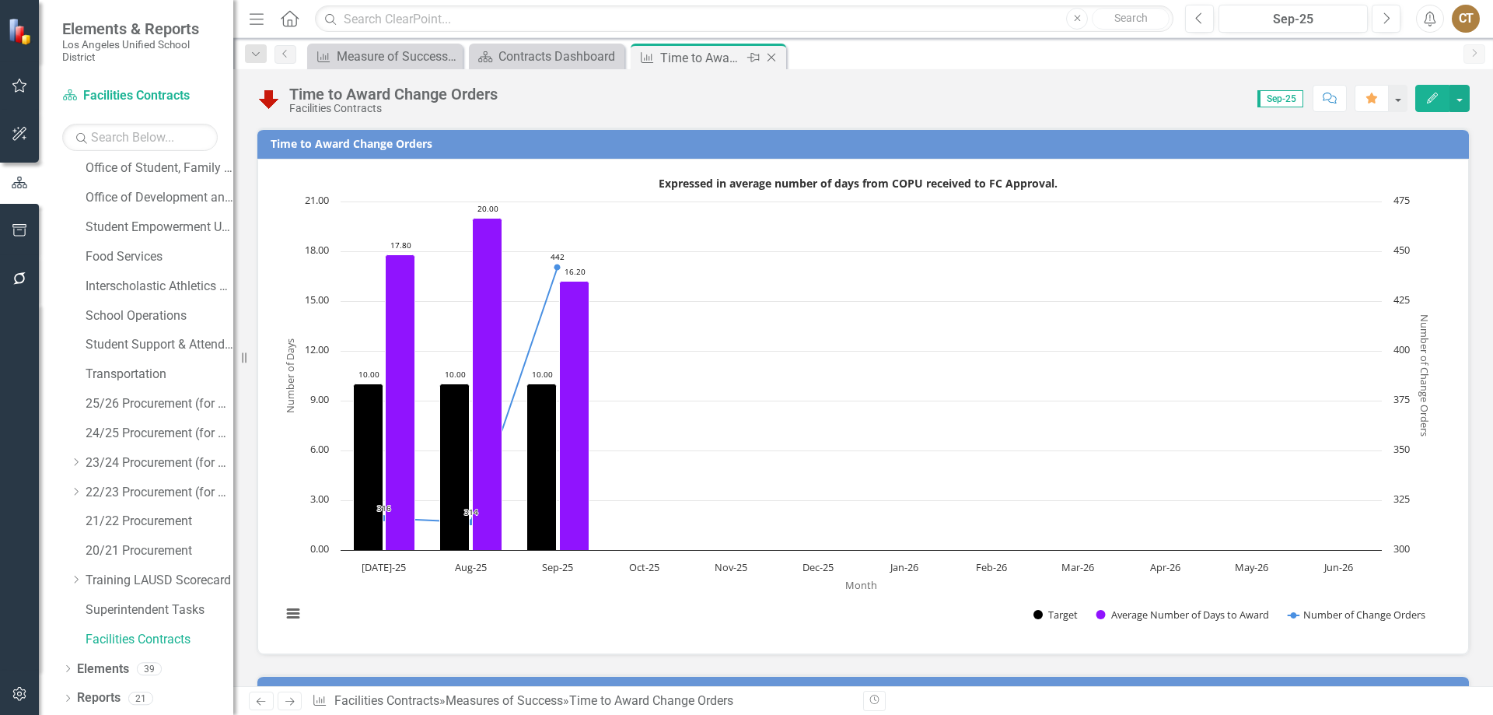
click at [774, 59] on icon "Close" at bounding box center [771, 57] width 16 height 12
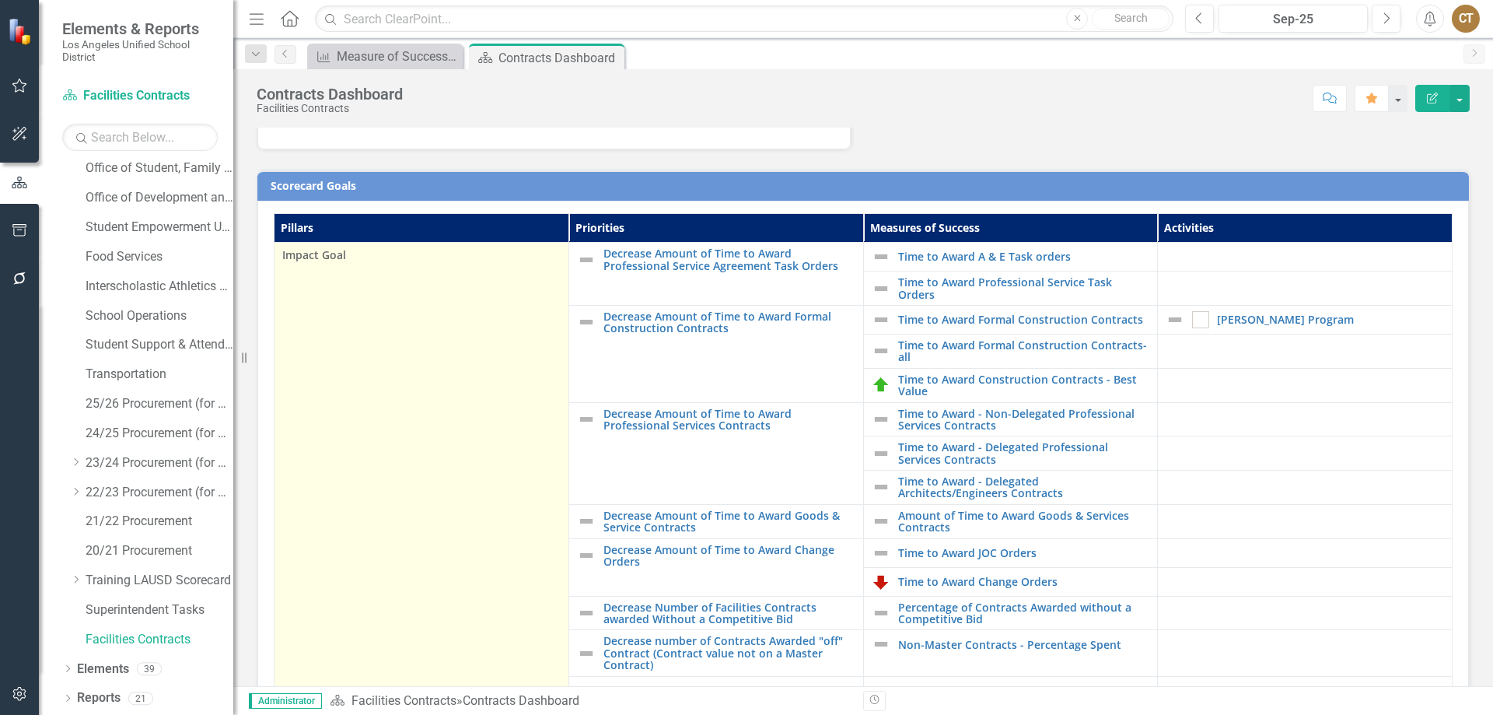
scroll to position [311, 0]
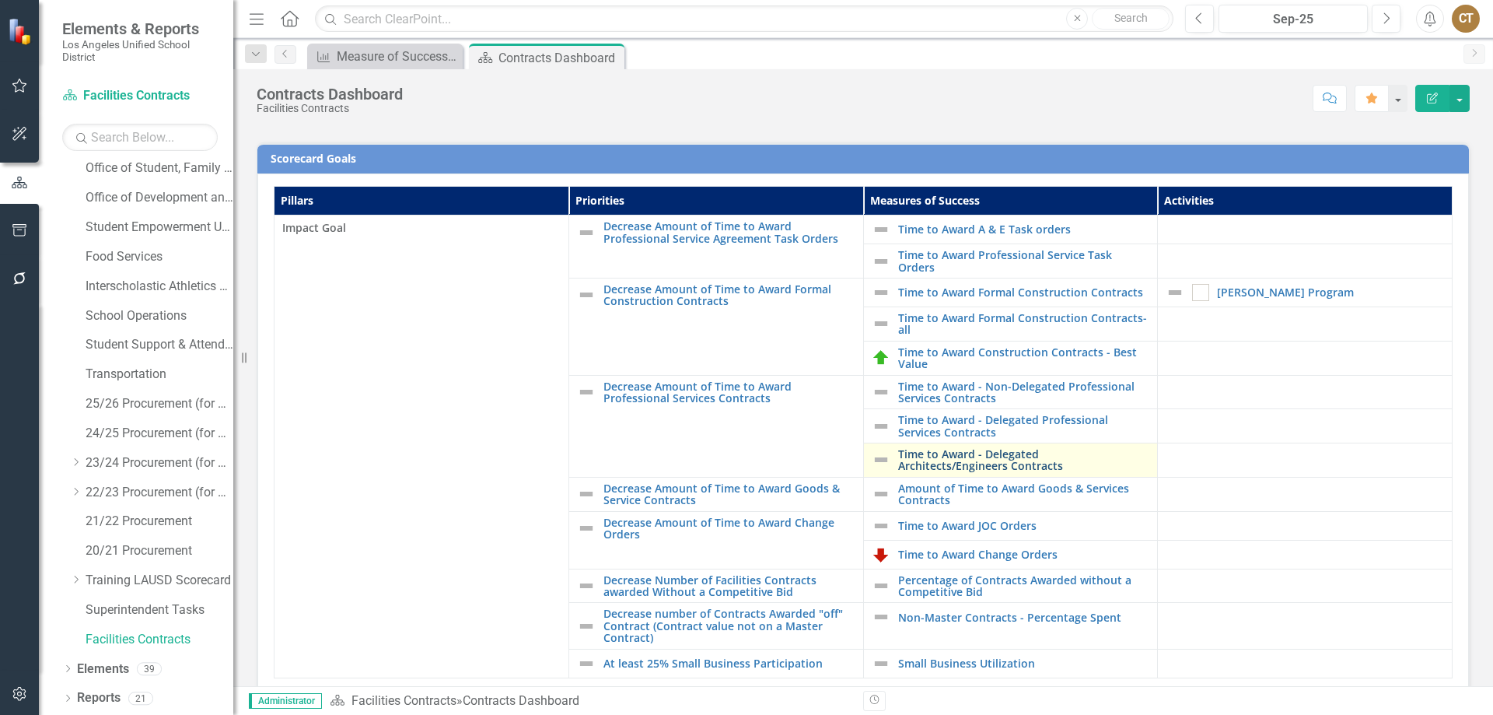
click at [1000, 451] on link "Time to Award - Delegated Architects/Engineers Contracts" at bounding box center [1024, 460] width 252 height 24
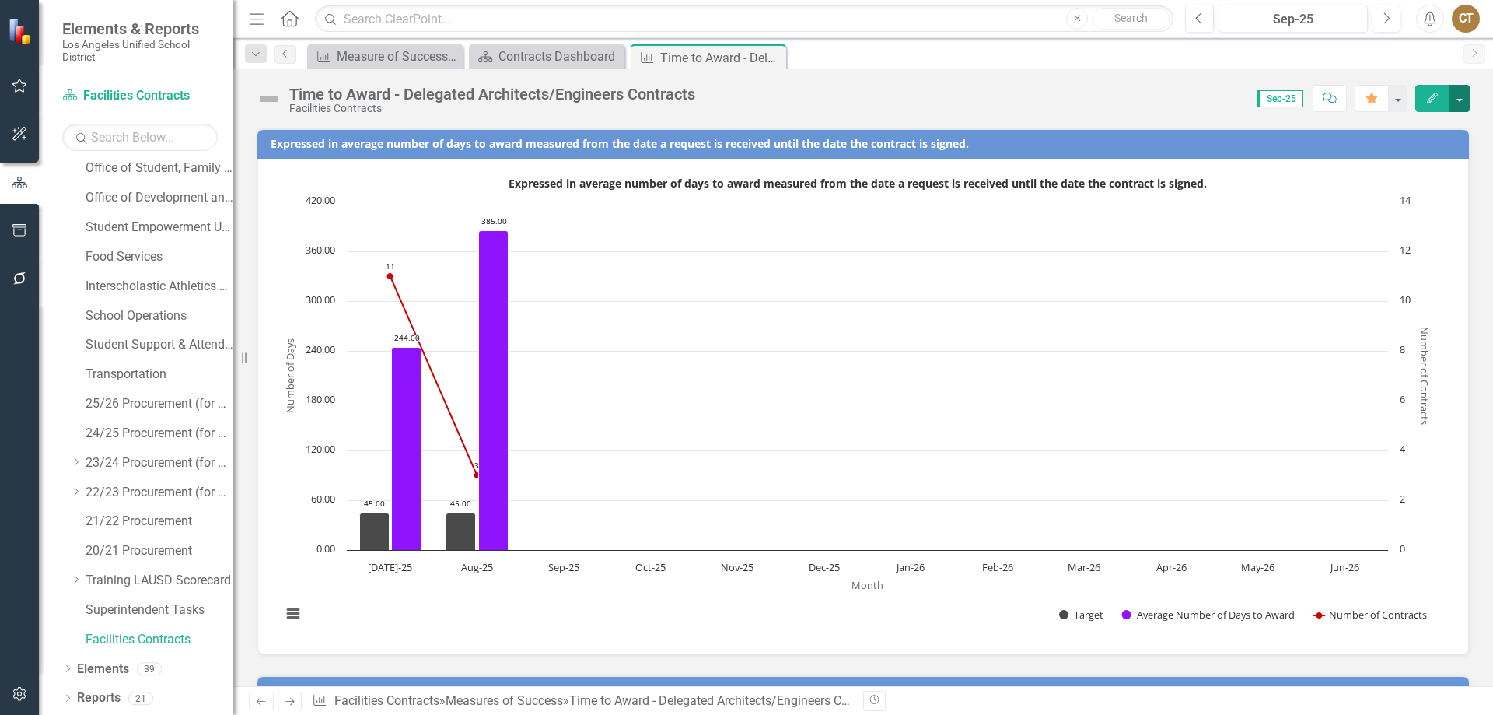
click at [1461, 93] on button "button" at bounding box center [1459, 98] width 20 height 27
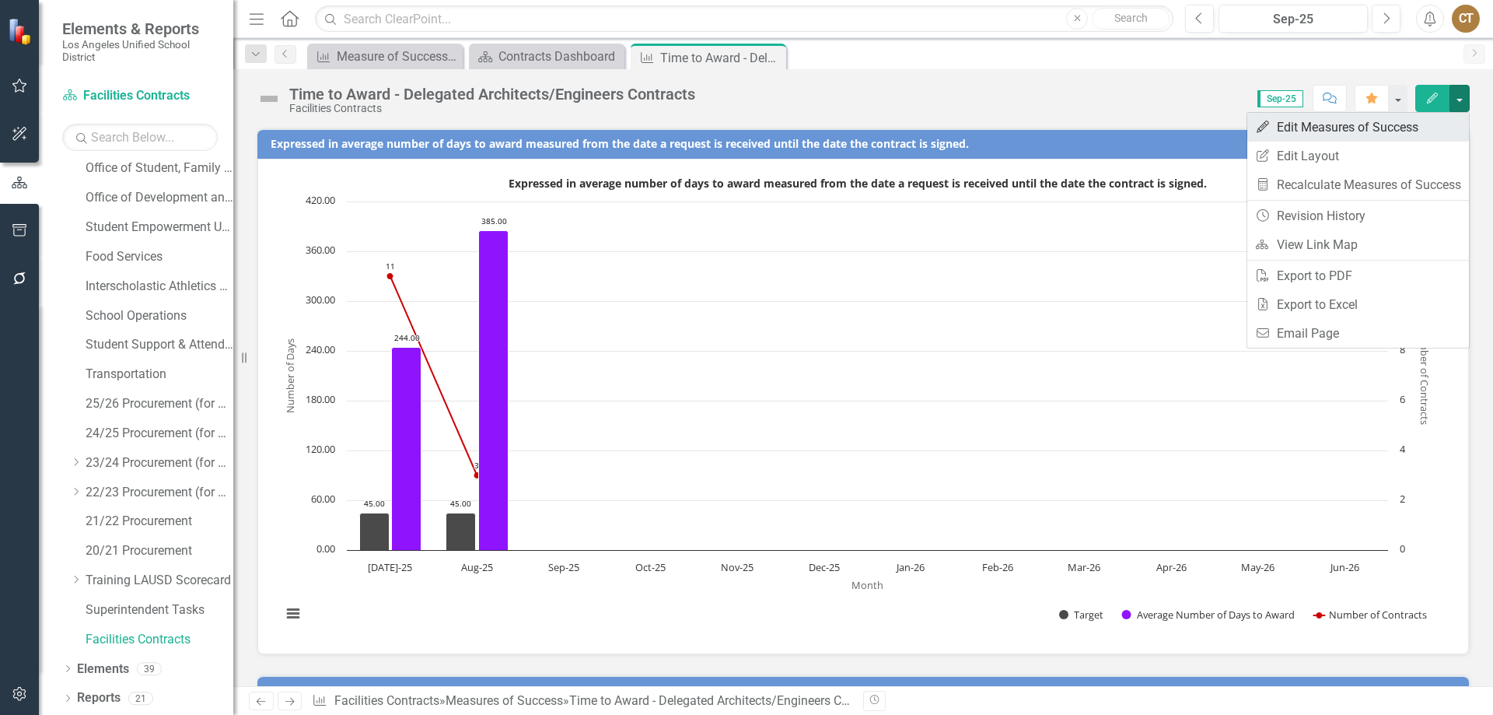
click at [1338, 125] on link "Edit Edit Measures of Success" at bounding box center [1358, 127] width 222 height 29
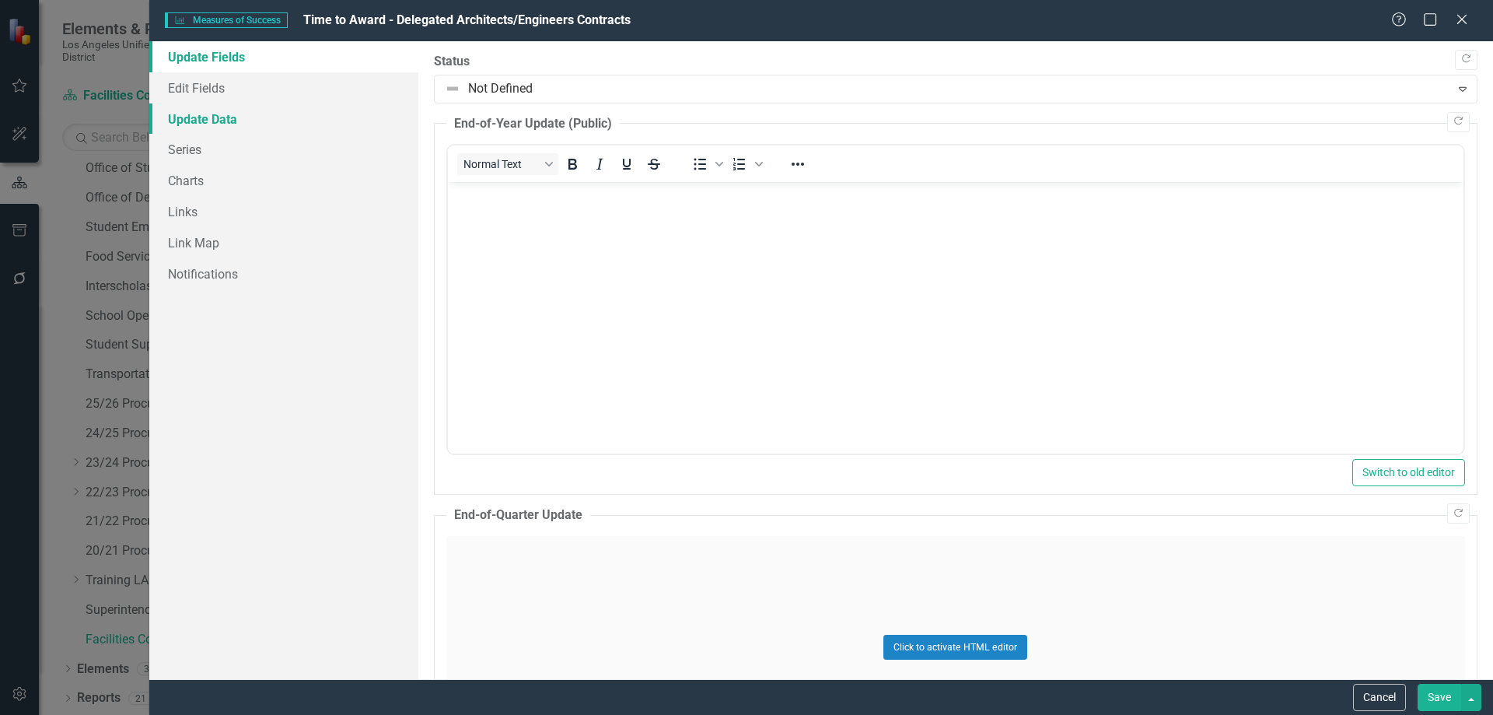
click at [196, 119] on link "Update Data" at bounding box center [283, 118] width 269 height 31
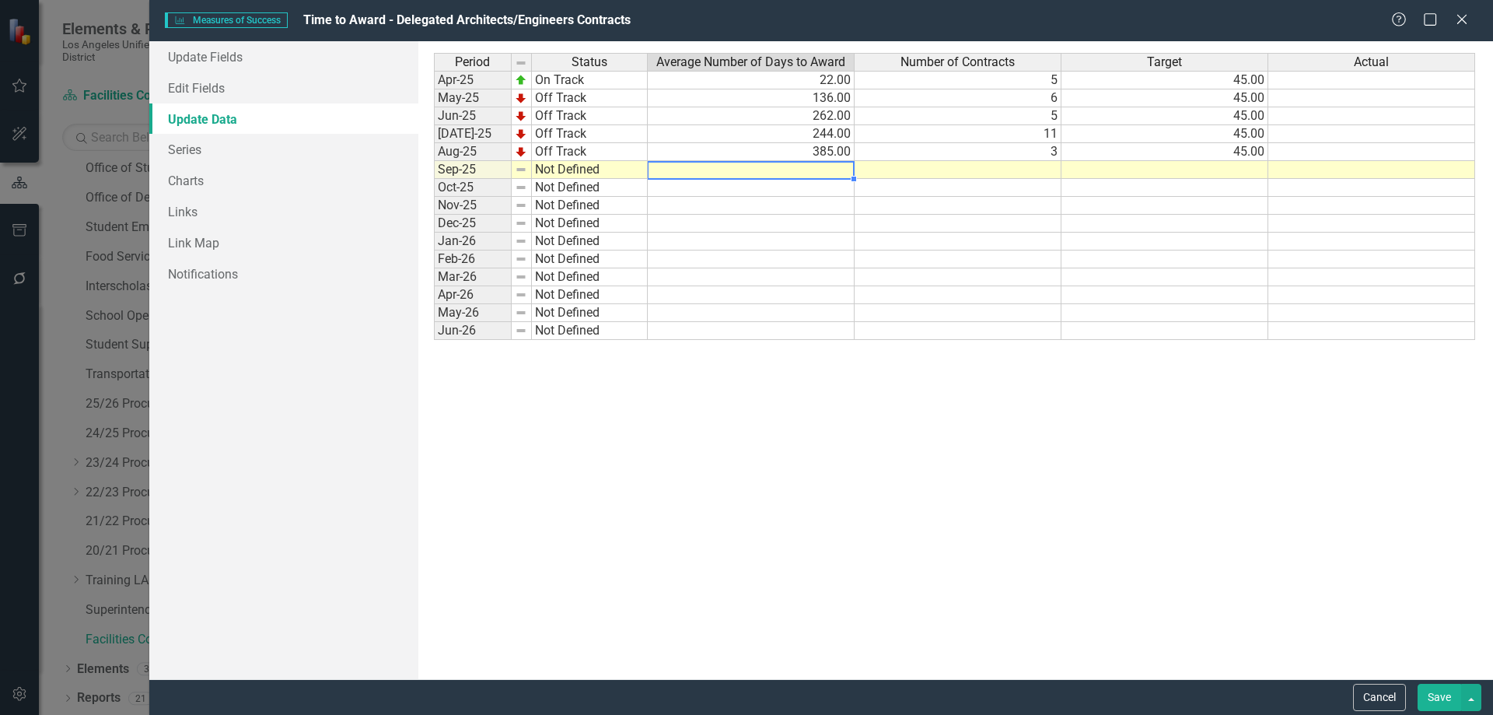
click at [823, 173] on td at bounding box center [751, 170] width 207 height 18
type textarea "67"
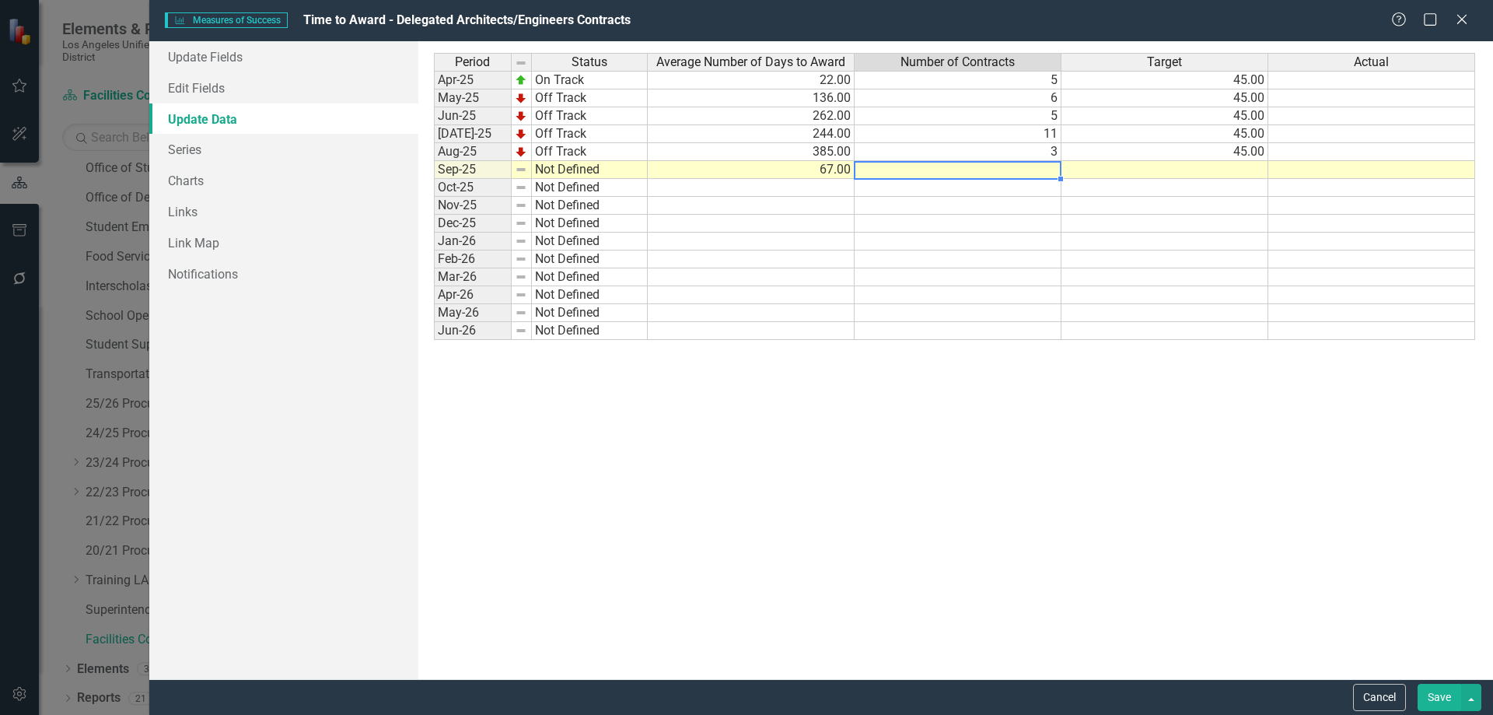
type textarea "6"
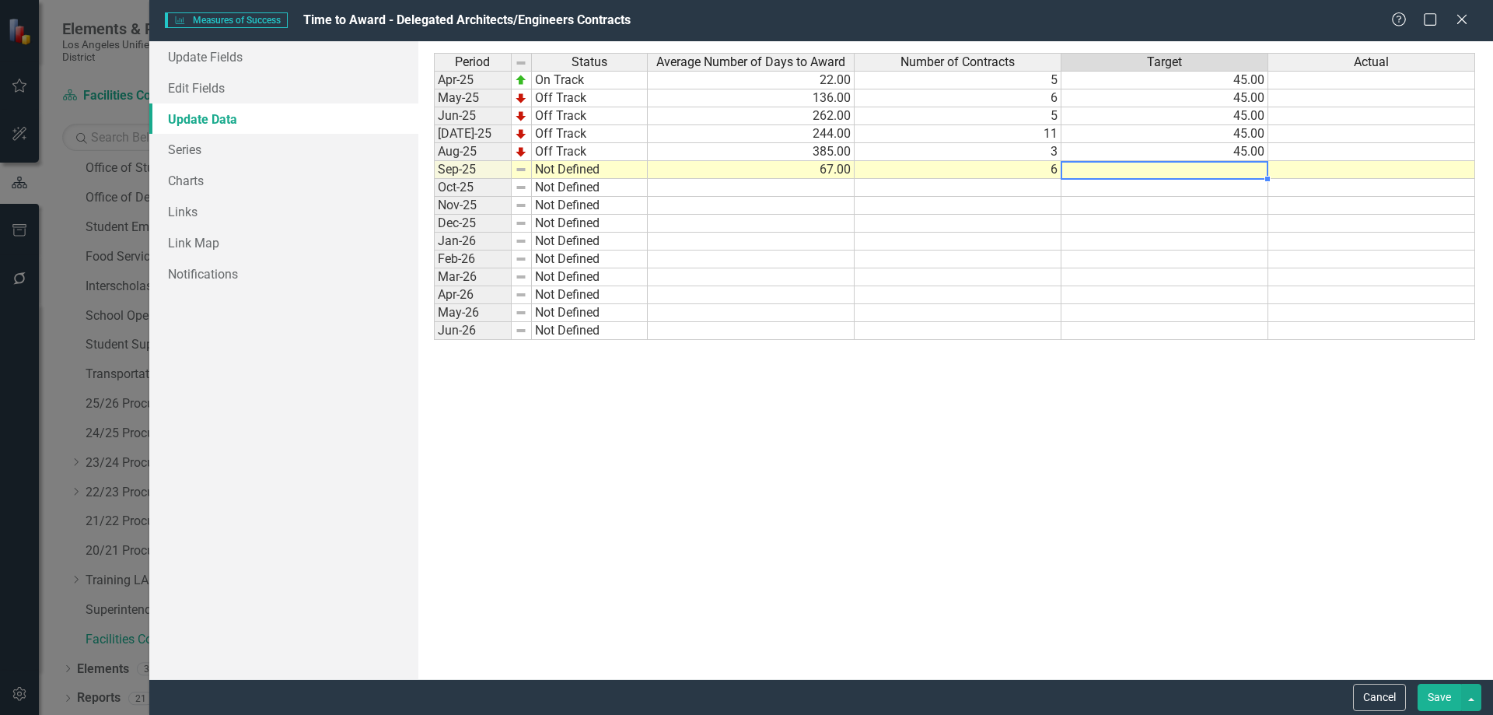
type textarea "45"
click at [1439, 697] on button "Save" at bounding box center [1439, 696] width 44 height 27
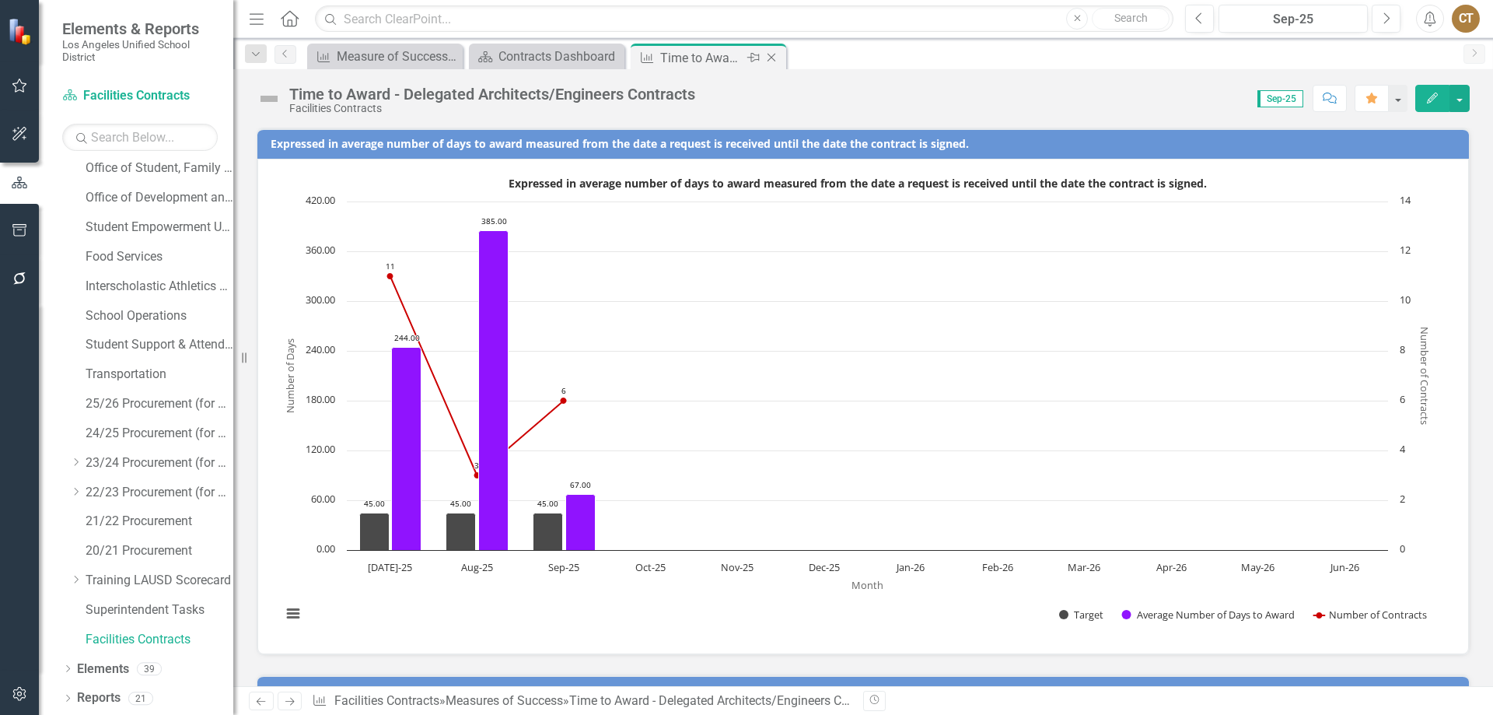
click at [773, 57] on icon "Close" at bounding box center [771, 57] width 16 height 12
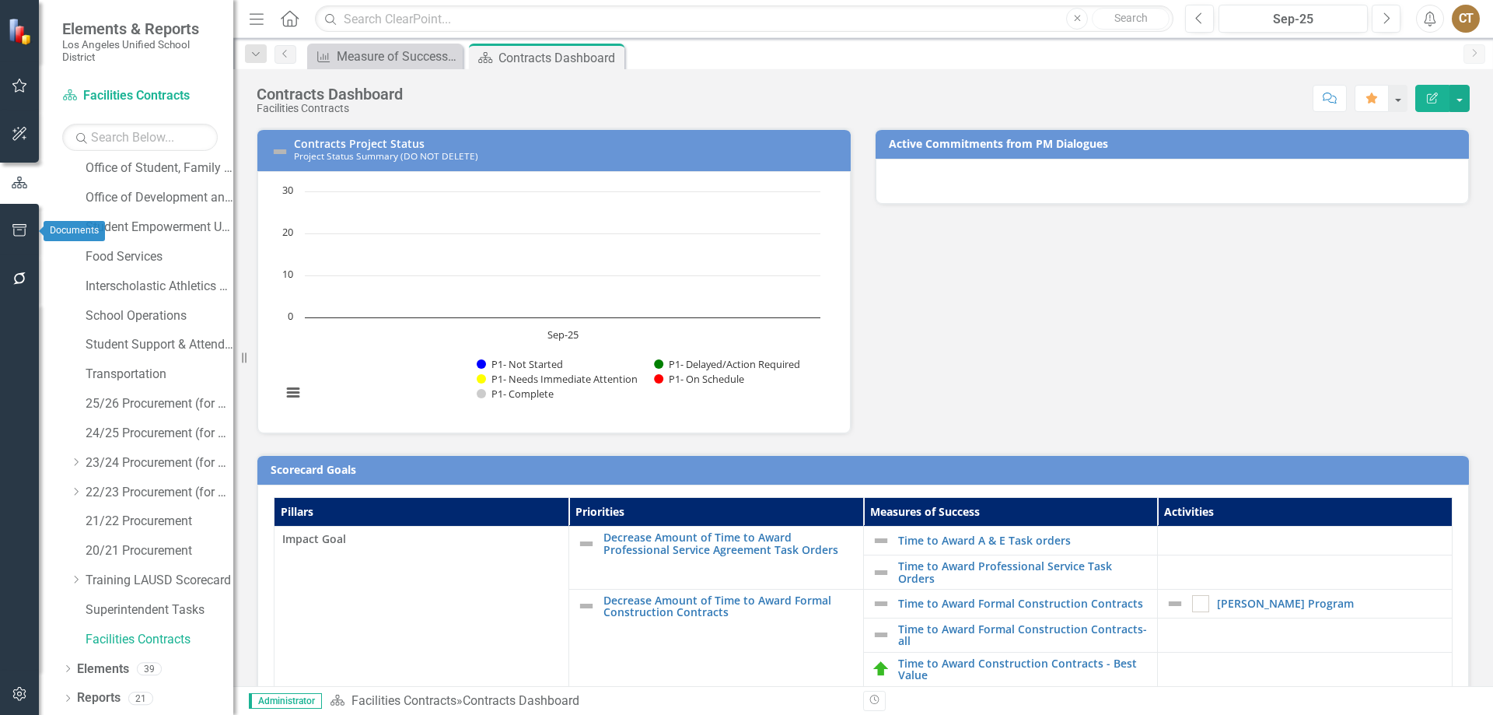
click at [20, 228] on icon "button" at bounding box center [20, 230] width 16 height 12
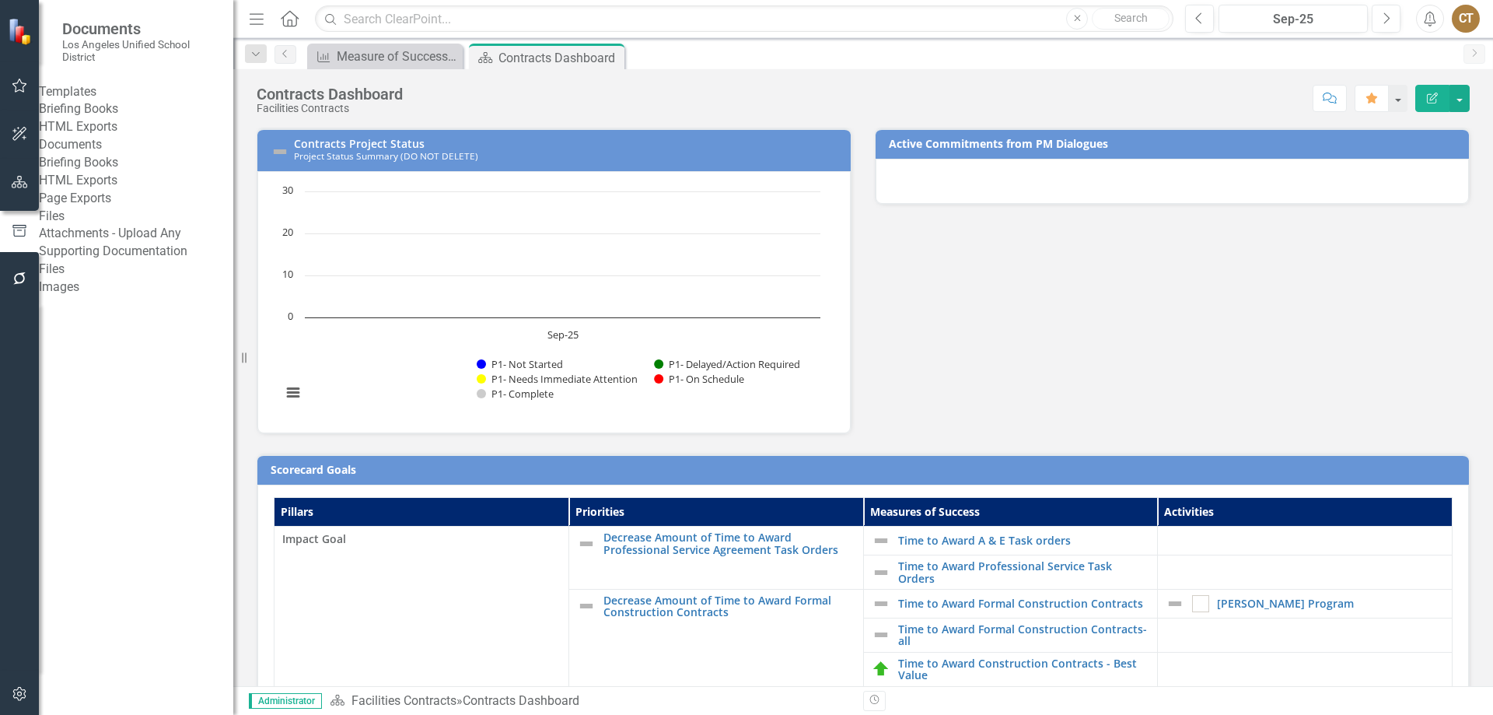
click at [108, 115] on link "Briefing Books" at bounding box center [136, 109] width 194 height 18
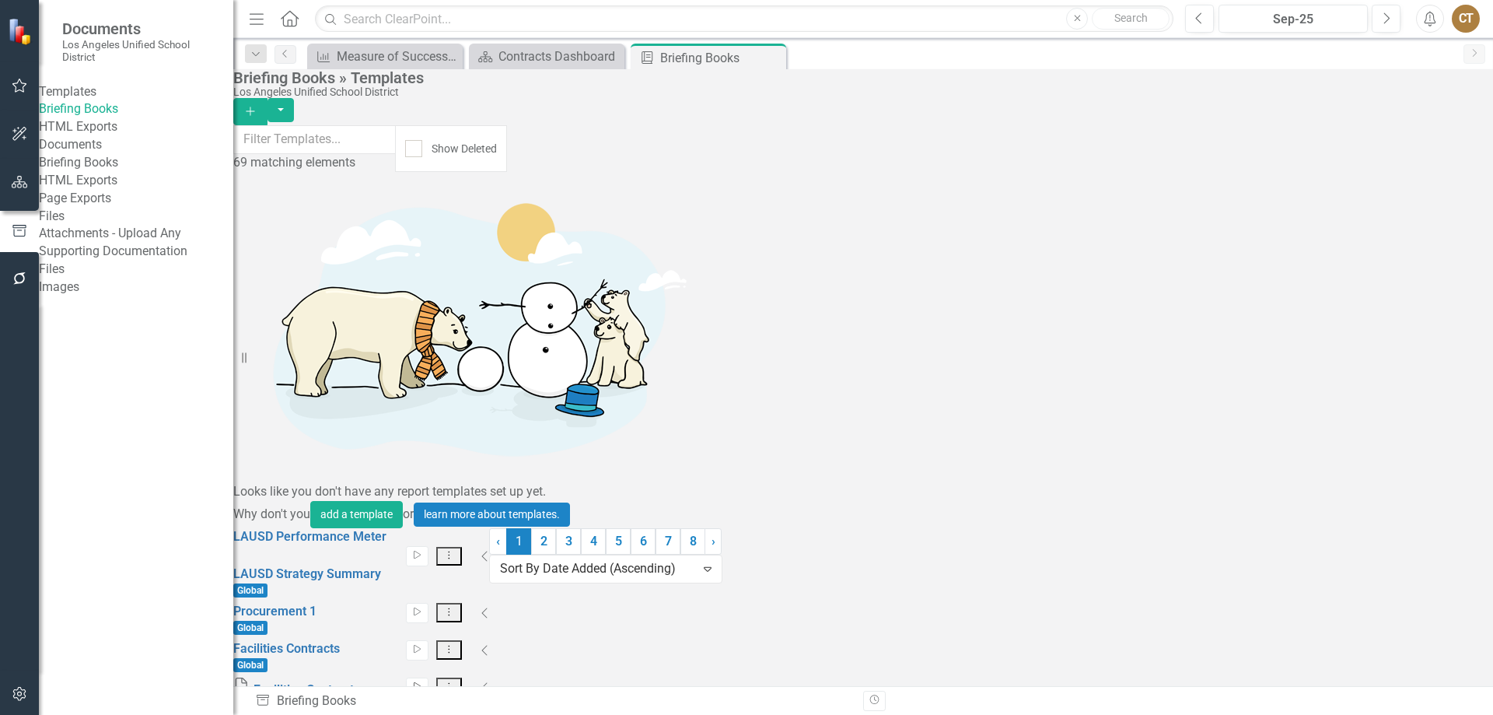
click at [421, 682] on icon "button" at bounding box center [417, 686] width 7 height 9
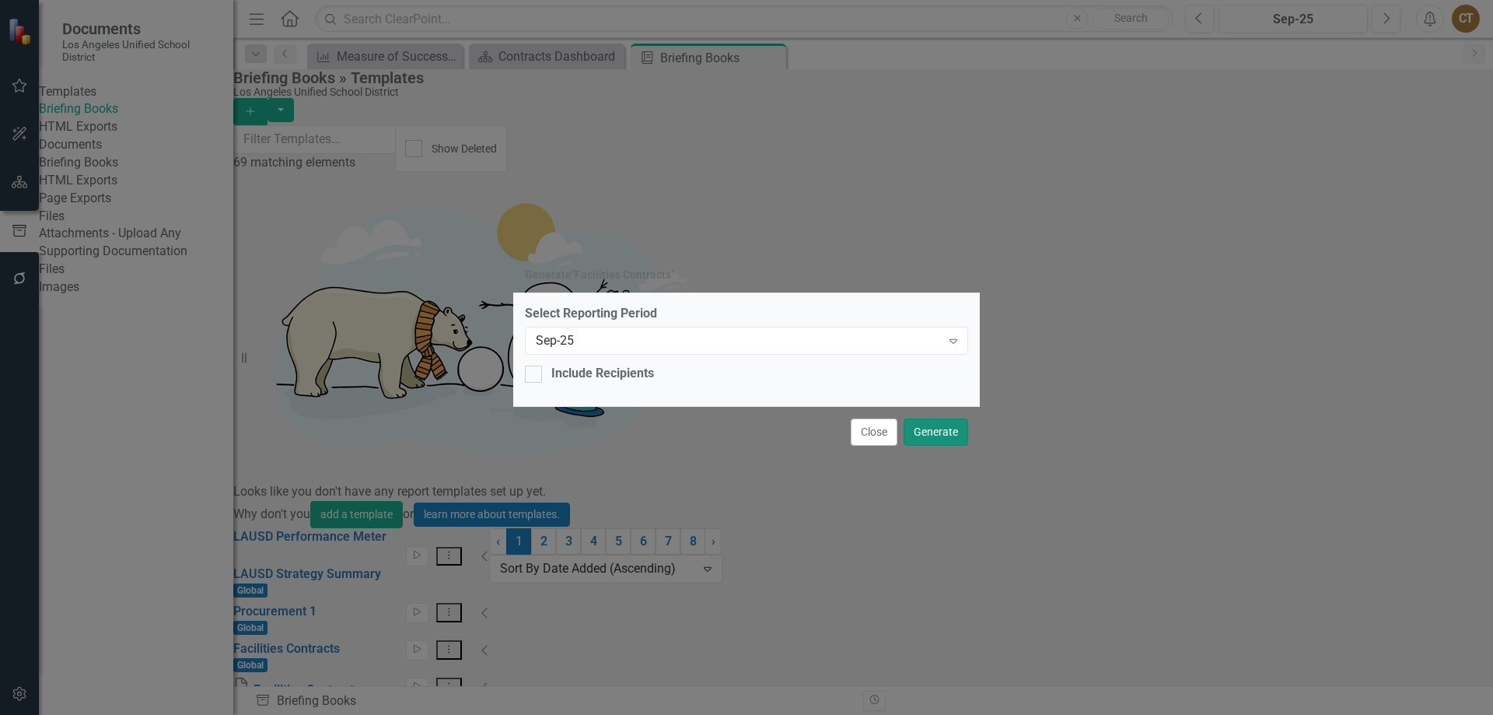
click at [933, 433] on button "Generate" at bounding box center [935, 431] width 65 height 27
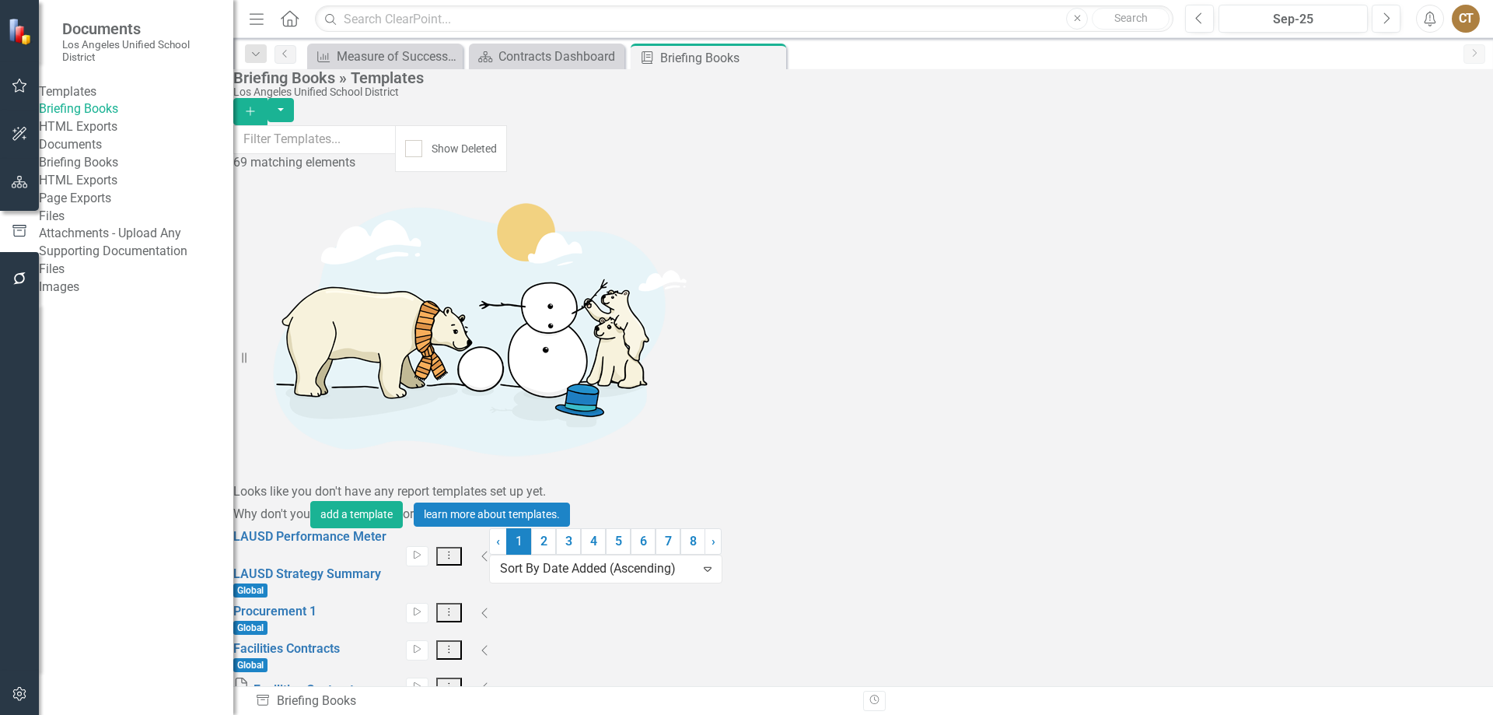
click at [1465, 16] on div "CT" at bounding box center [1466, 19] width 28 height 28
click at [1415, 236] on link "Logout Log Out" at bounding box center [1417, 225] width 123 height 29
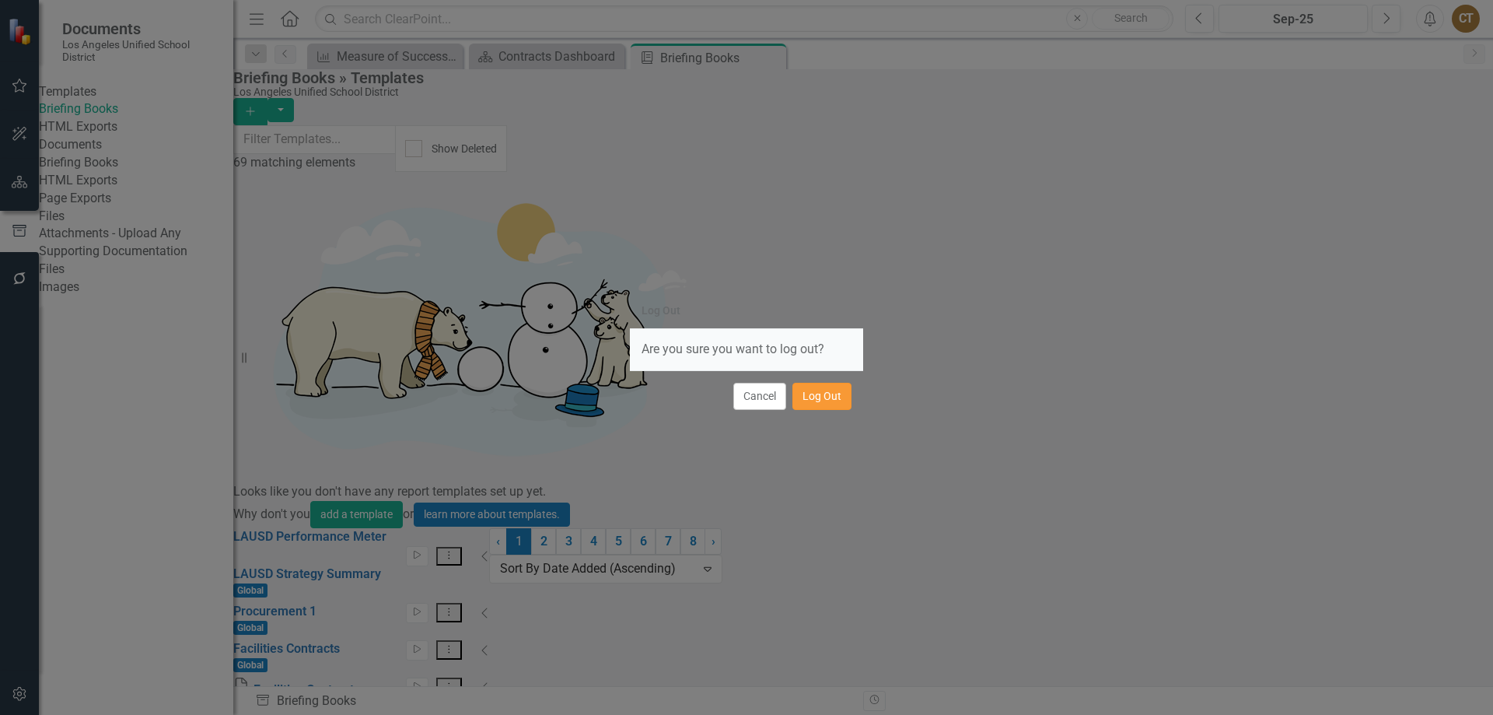
click at [826, 395] on button "Log Out" at bounding box center [821, 396] width 59 height 27
